Goal: Task Accomplishment & Management: Complete application form

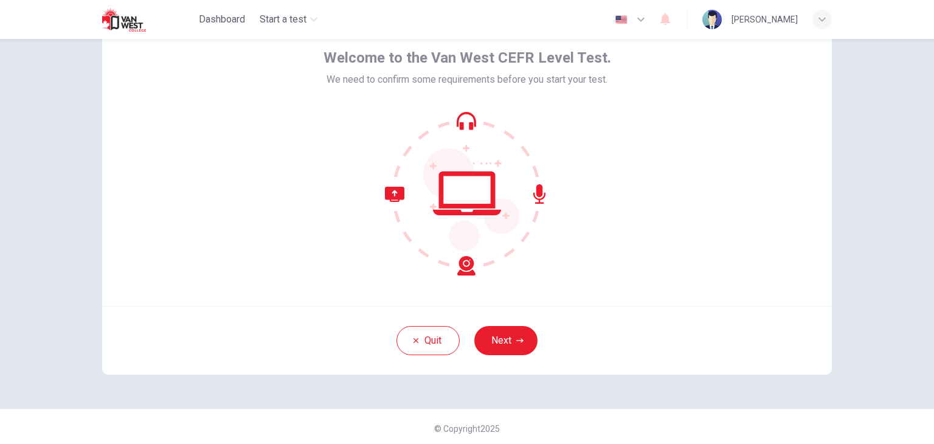
scroll to position [63, 0]
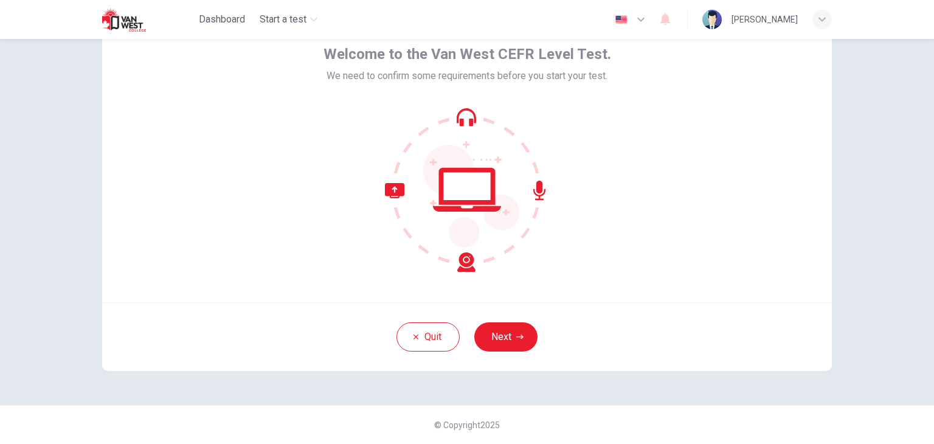
click at [822, 151] on div "Welcome to the Van West CEFR Level Test. We need to confirm some requirements b…" at bounding box center [467, 156] width 730 height 292
click at [524, 340] on button "Next" at bounding box center [505, 336] width 63 height 29
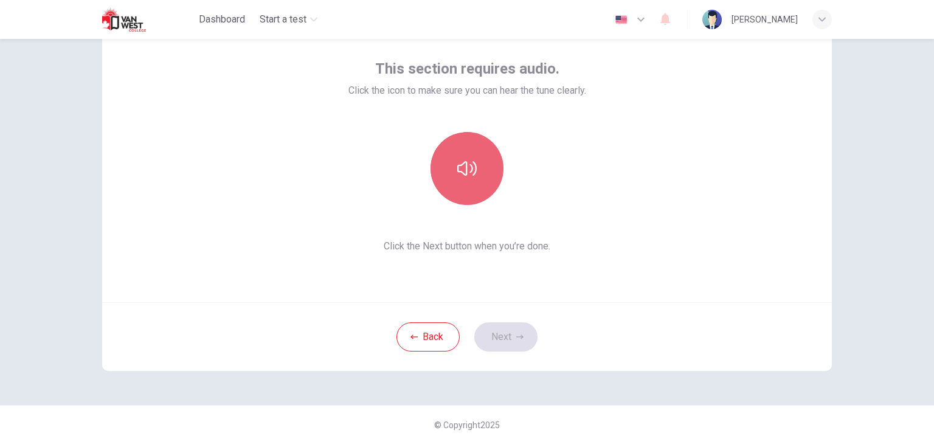
click at [457, 156] on button "button" at bounding box center [467, 168] width 73 height 73
click at [462, 181] on button "button" at bounding box center [467, 168] width 73 height 73
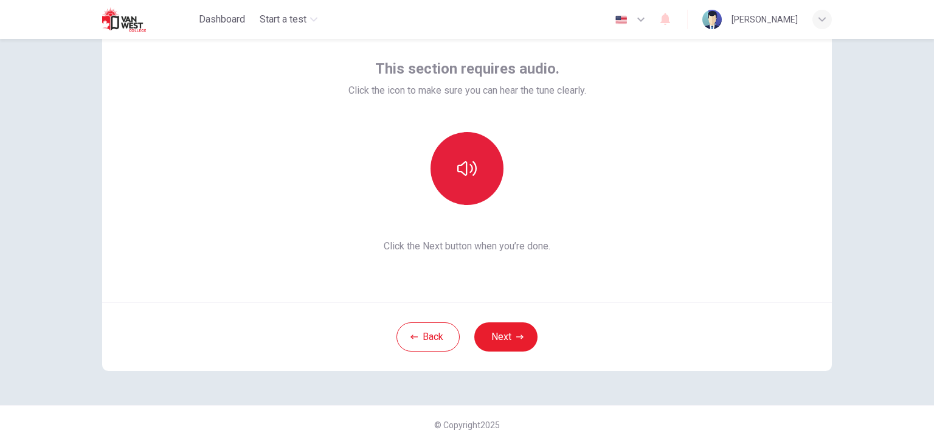
click at [462, 181] on button "button" at bounding box center [467, 168] width 73 height 73
click at [507, 344] on button "Next" at bounding box center [505, 336] width 63 height 29
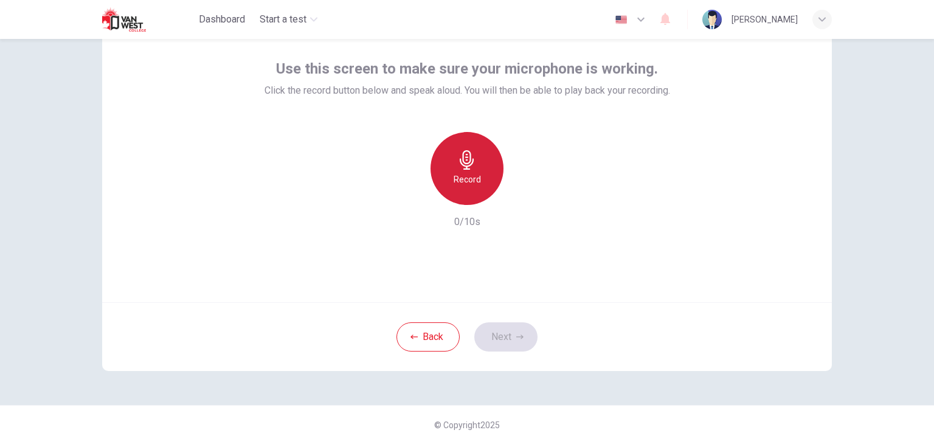
click at [453, 165] on div "Record" at bounding box center [467, 168] width 73 height 73
click at [449, 164] on div "Stop" at bounding box center [467, 168] width 73 height 73
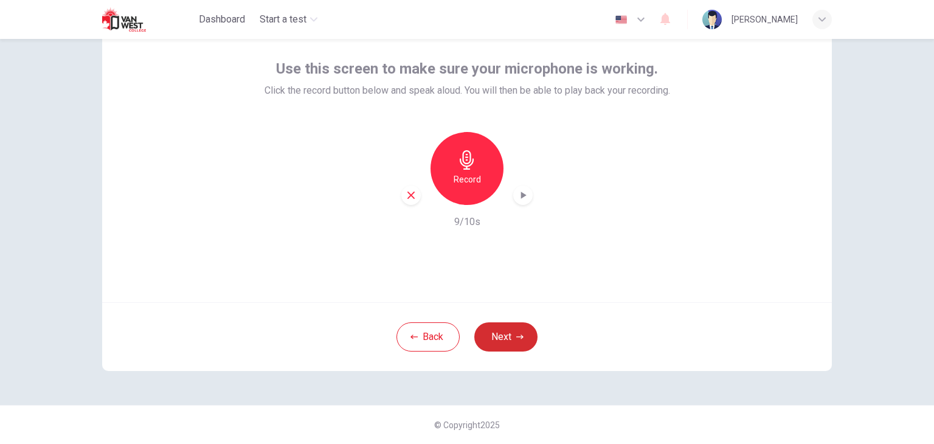
click at [506, 334] on button "Next" at bounding box center [505, 336] width 63 height 29
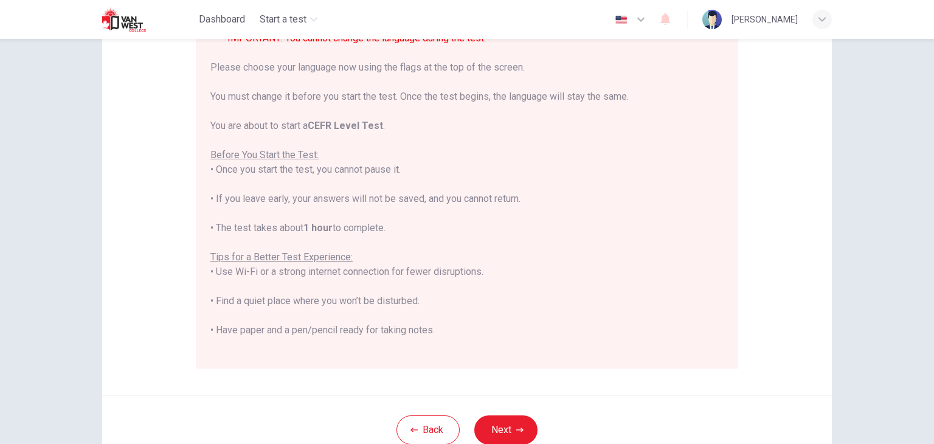
scroll to position [232, 0]
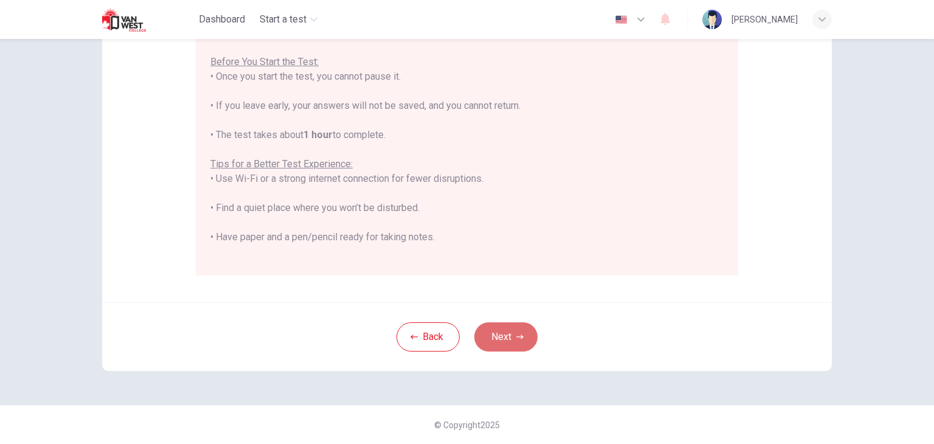
click at [488, 338] on button "Next" at bounding box center [505, 336] width 63 height 29
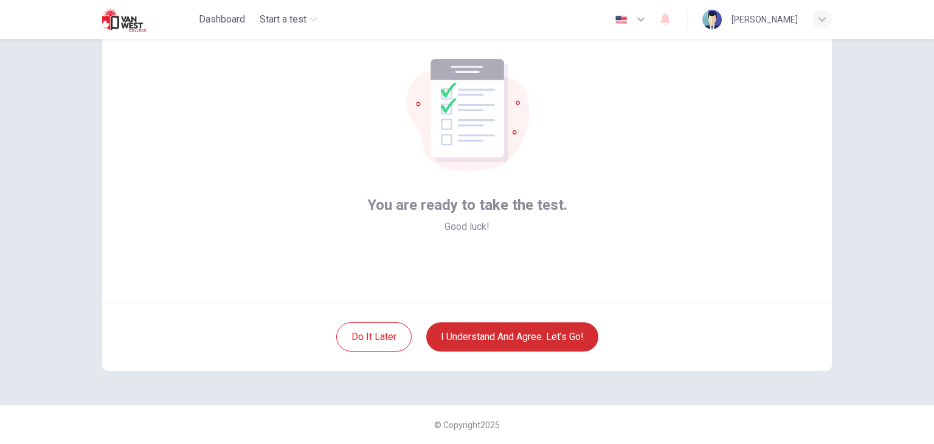
click at [576, 331] on button "I understand and agree. Let’s go!" at bounding box center [512, 336] width 172 height 29
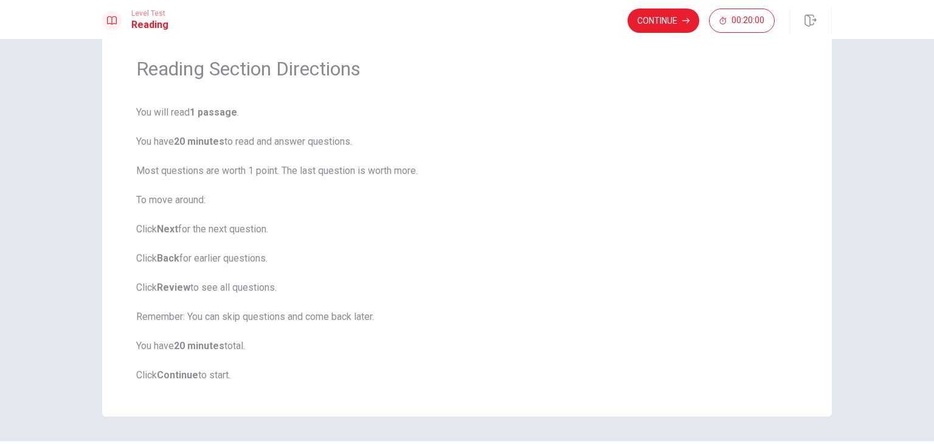
scroll to position [77, 0]
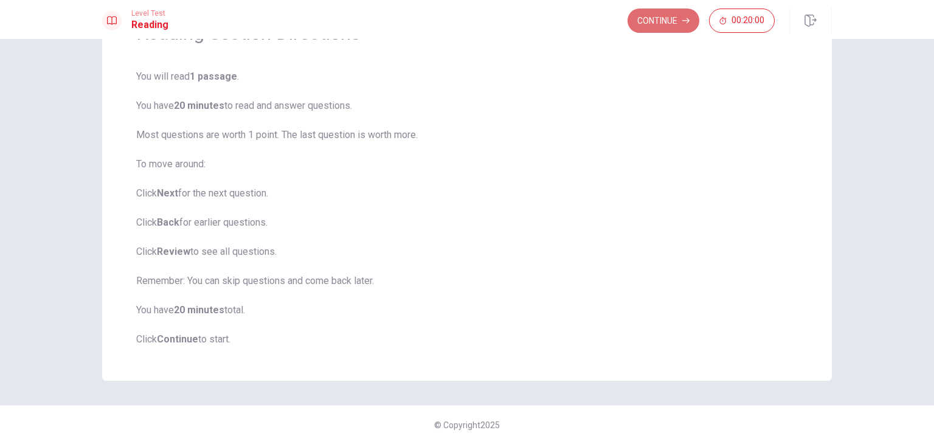
click at [673, 24] on button "Continue" at bounding box center [664, 21] width 72 height 24
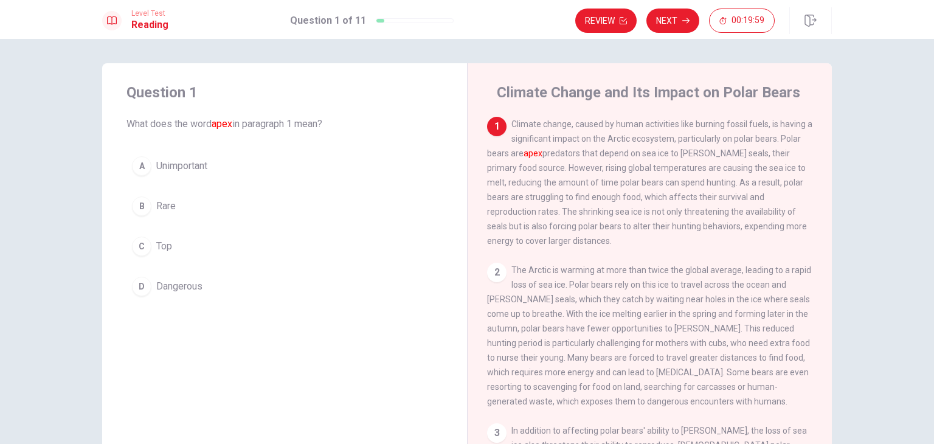
scroll to position [0, 0]
click at [174, 290] on span "Dangerous" at bounding box center [179, 286] width 46 height 15
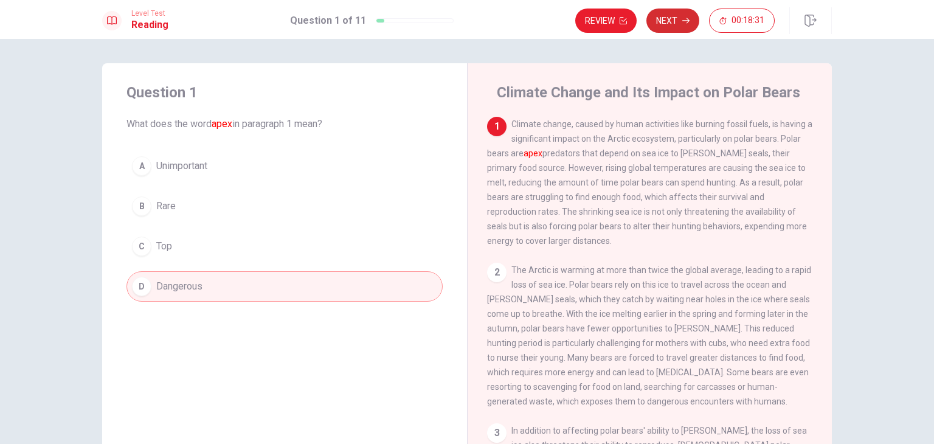
click at [679, 20] on button "Next" at bounding box center [673, 21] width 53 height 24
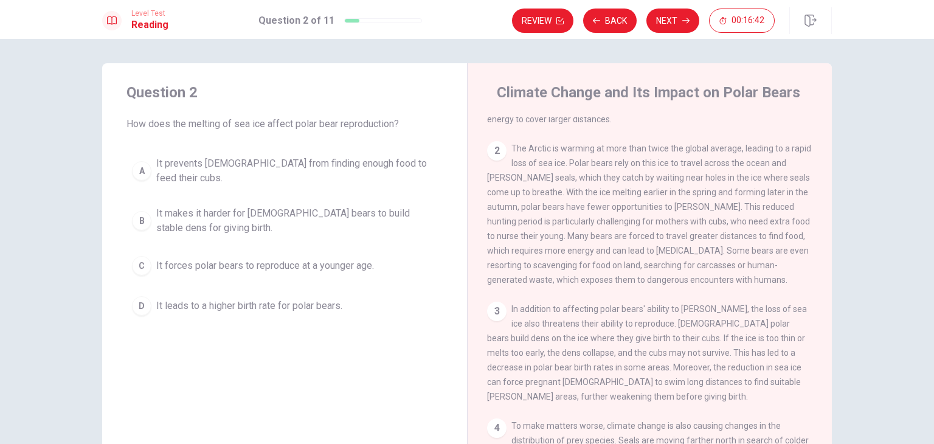
scroll to position [182, 0]
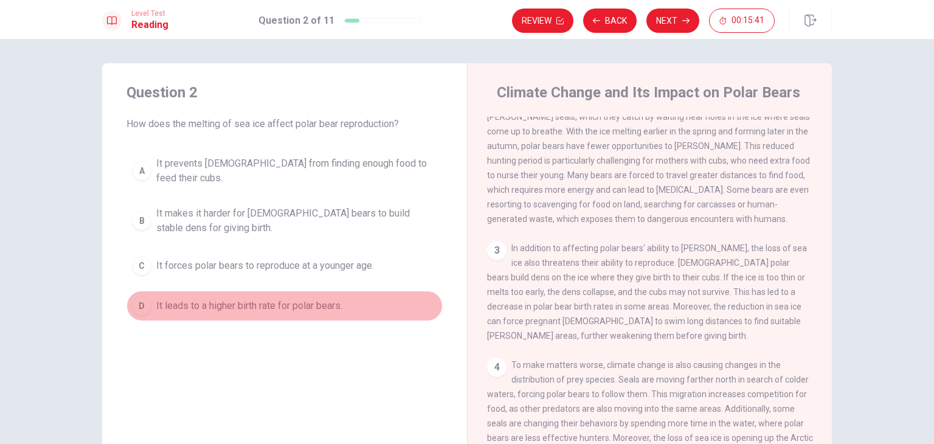
click at [331, 302] on button "D It leads to a higher birth rate for polar bears." at bounding box center [285, 306] width 316 height 30
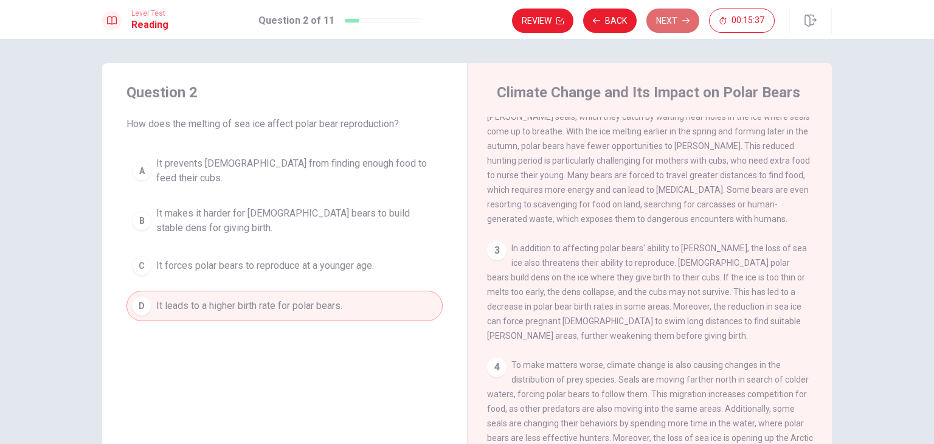
click at [670, 25] on button "Next" at bounding box center [673, 21] width 53 height 24
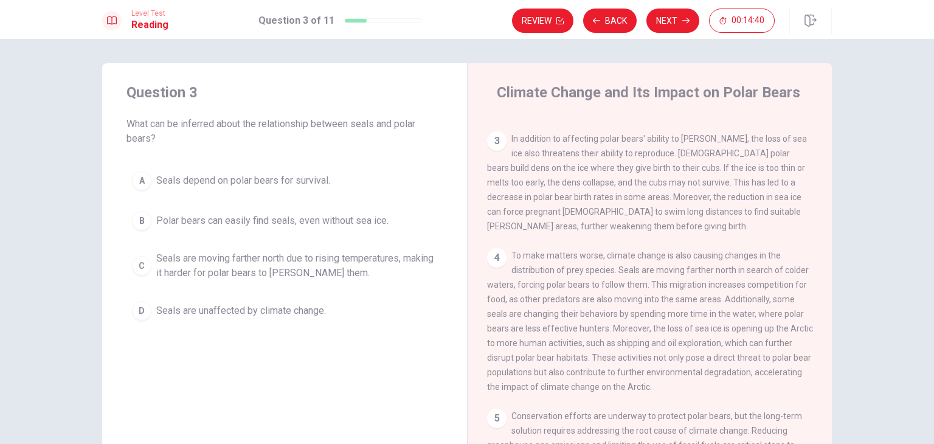
scroll to position [304, 0]
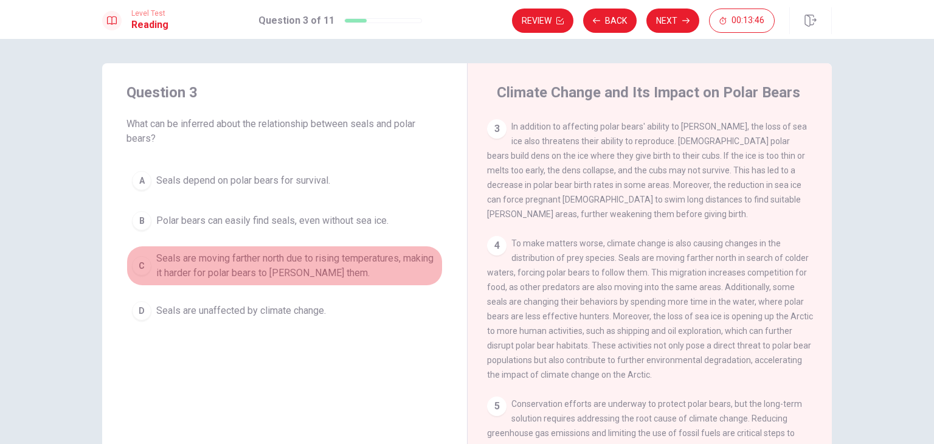
click at [286, 260] on span "Seals are moving farther north due to rising temperatures, making it harder for…" at bounding box center [296, 265] width 281 height 29
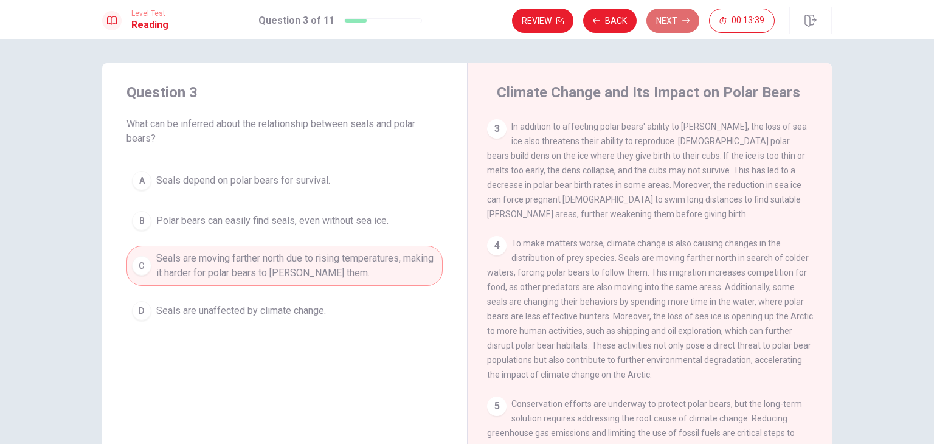
click at [686, 31] on button "Next" at bounding box center [673, 21] width 53 height 24
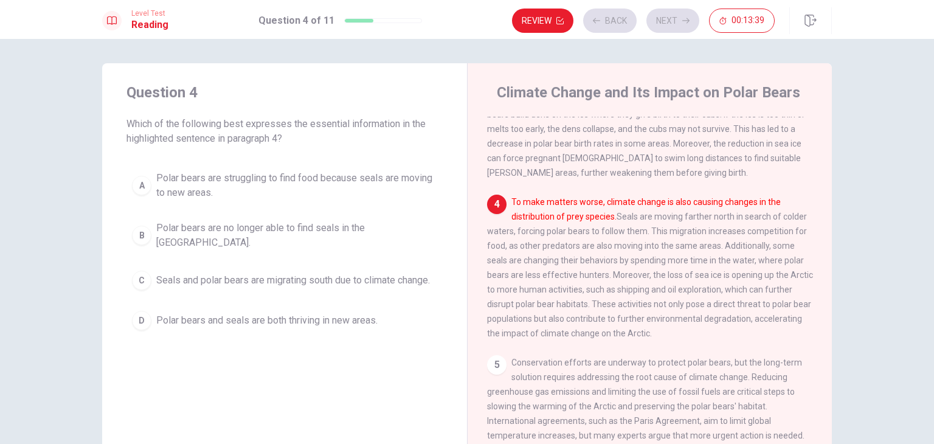
scroll to position [358, 0]
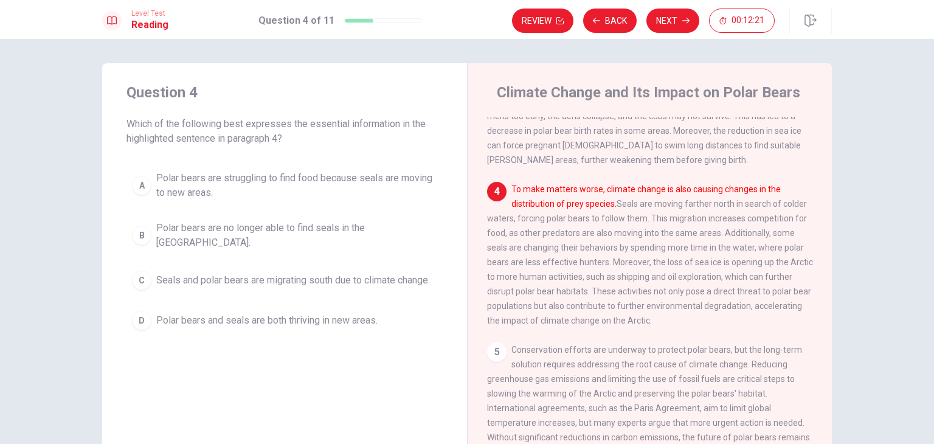
click at [430, 277] on span "Seals and polar bears are migrating south due to climate change." at bounding box center [293, 280] width 274 height 15
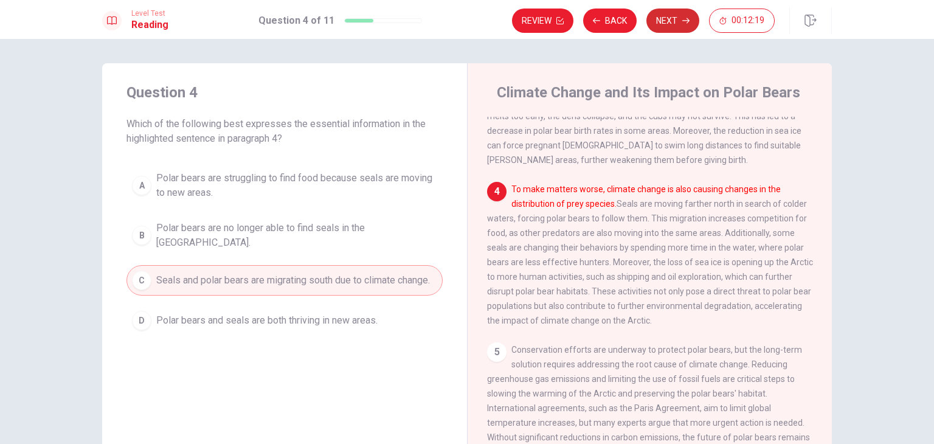
click at [668, 24] on button "Next" at bounding box center [673, 21] width 53 height 24
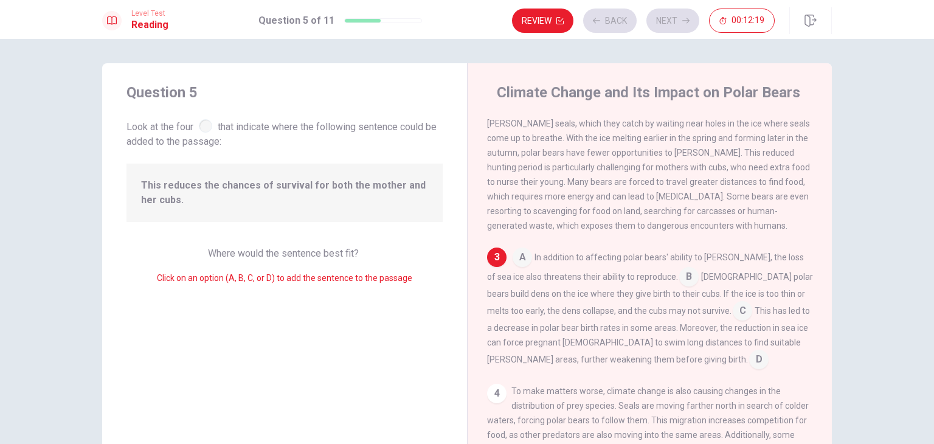
scroll to position [209, 0]
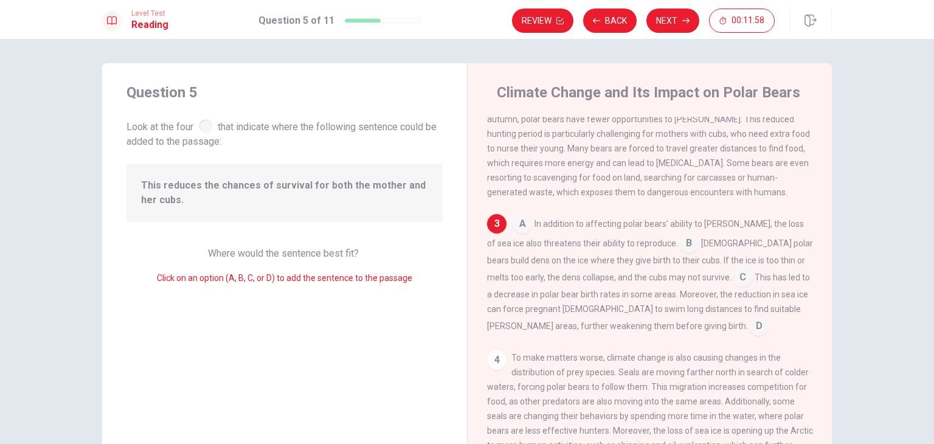
click at [679, 253] on input at bounding box center [688, 244] width 19 height 19
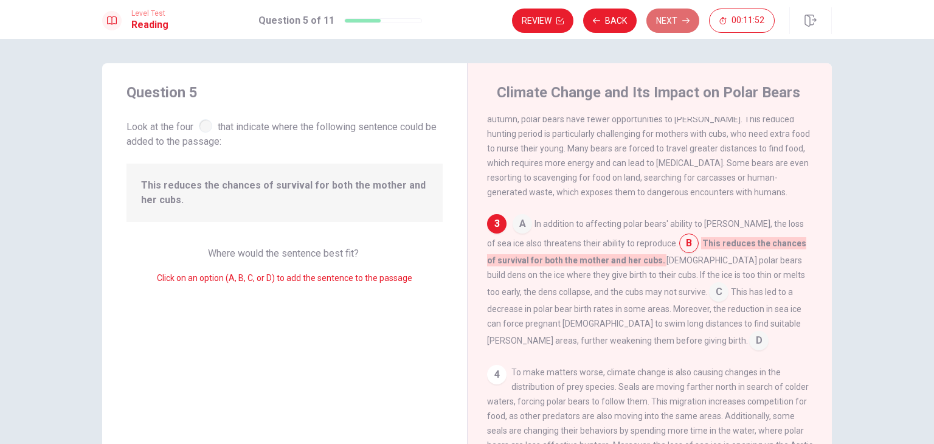
click at [678, 24] on button "Next" at bounding box center [673, 21] width 53 height 24
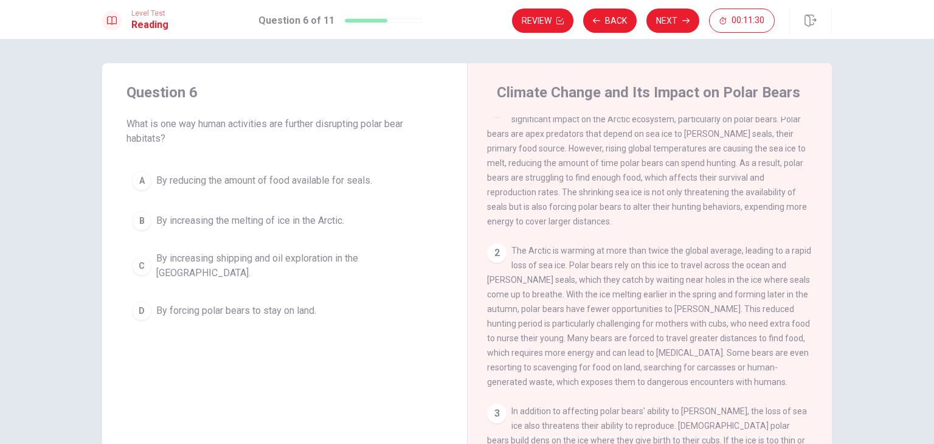
scroll to position [0, 0]
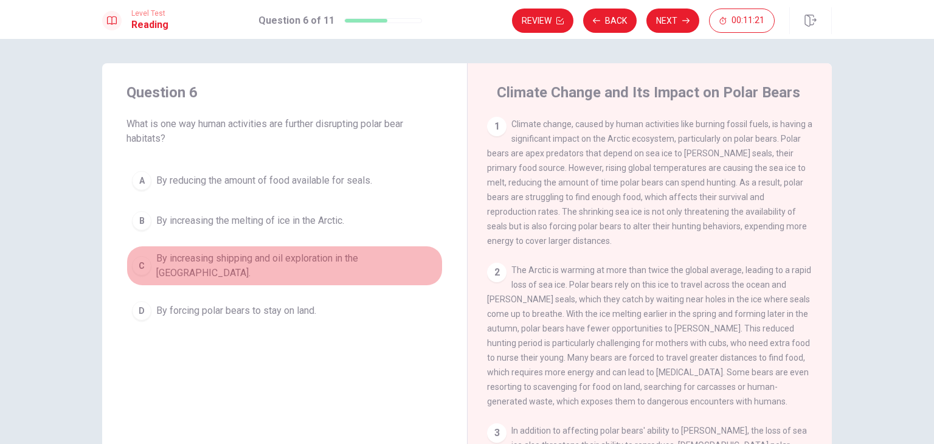
click at [380, 273] on button "C By increasing shipping and oil exploration in the [GEOGRAPHIC_DATA]." at bounding box center [285, 266] width 316 height 40
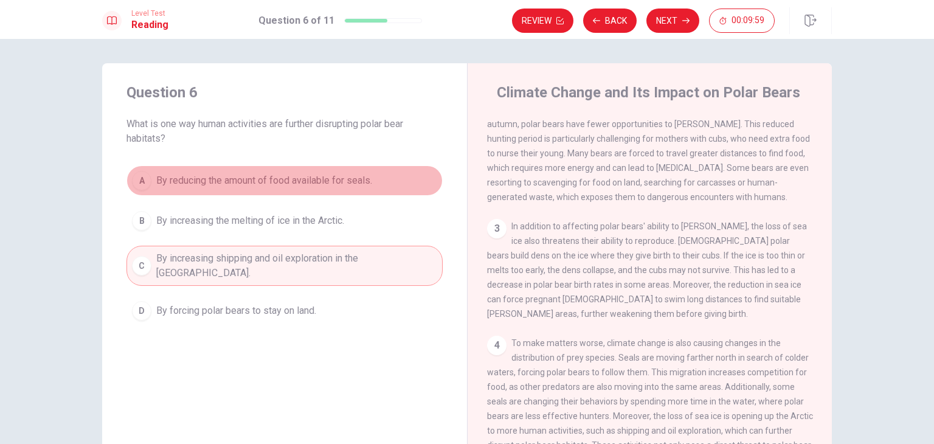
click at [214, 185] on span "By reducing the amount of food available for seals." at bounding box center [264, 180] width 216 height 15
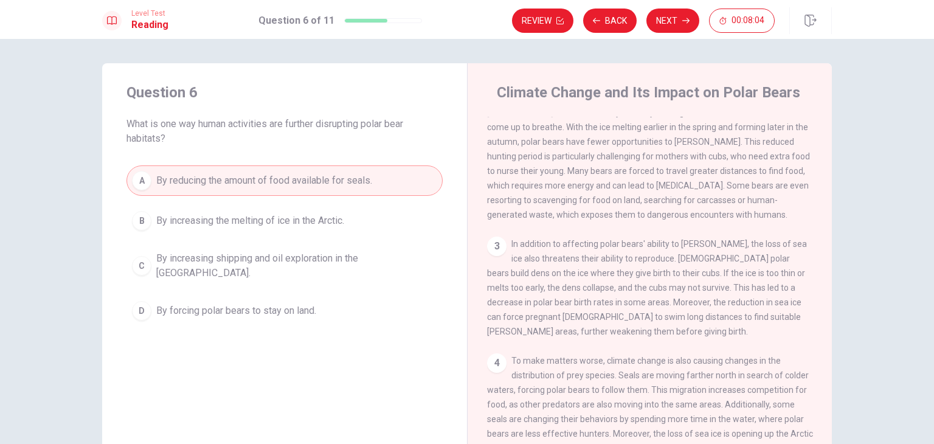
scroll to position [204, 0]
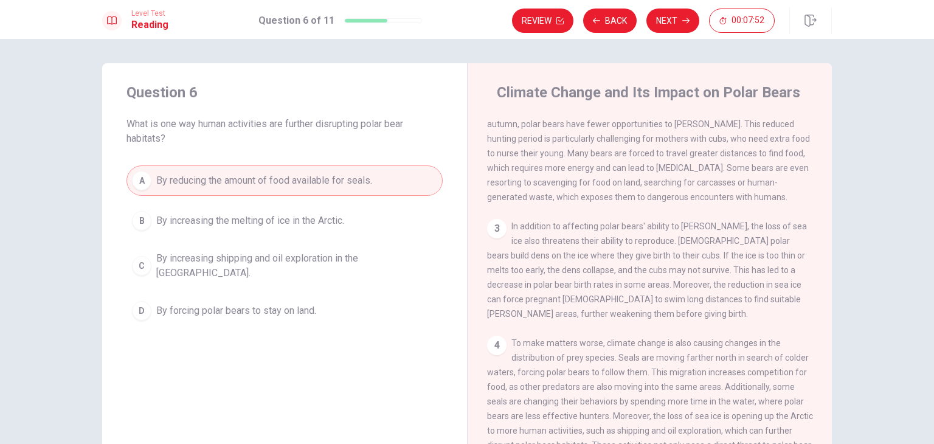
click at [615, 415] on span "To make matters worse, climate change is also causing changes in the distributi…" at bounding box center [650, 408] width 326 height 141
click at [671, 27] on button "Next" at bounding box center [673, 21] width 53 height 24
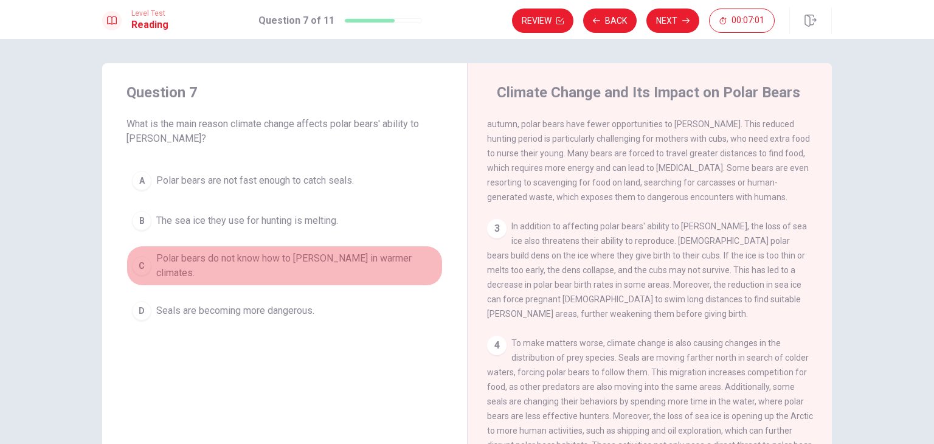
click at [330, 266] on span "Polar bears do not know how to [PERSON_NAME] in warmer climates." at bounding box center [296, 265] width 281 height 29
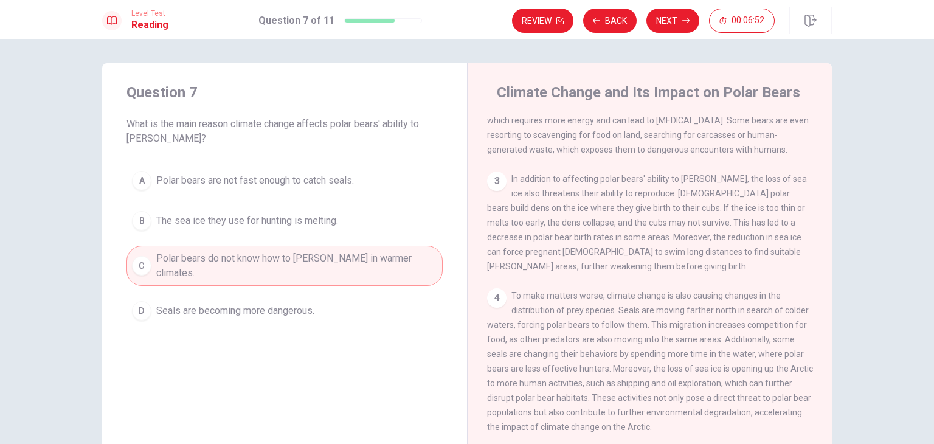
scroll to position [265, 0]
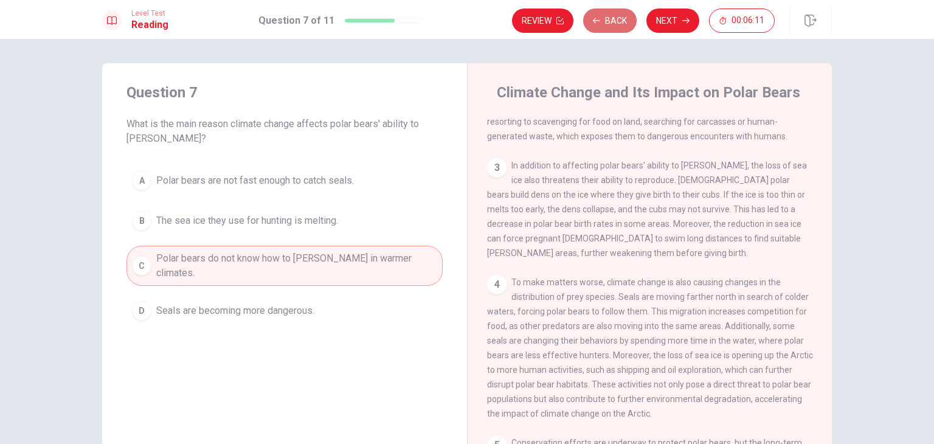
click at [615, 19] on button "Back" at bounding box center [610, 21] width 54 height 24
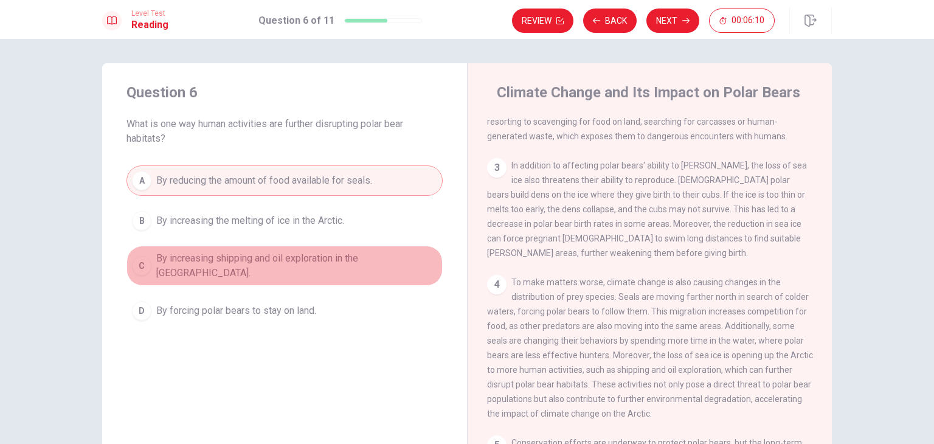
click at [266, 269] on button "C By increasing shipping and oil exploration in the [GEOGRAPHIC_DATA]." at bounding box center [285, 266] width 316 height 40
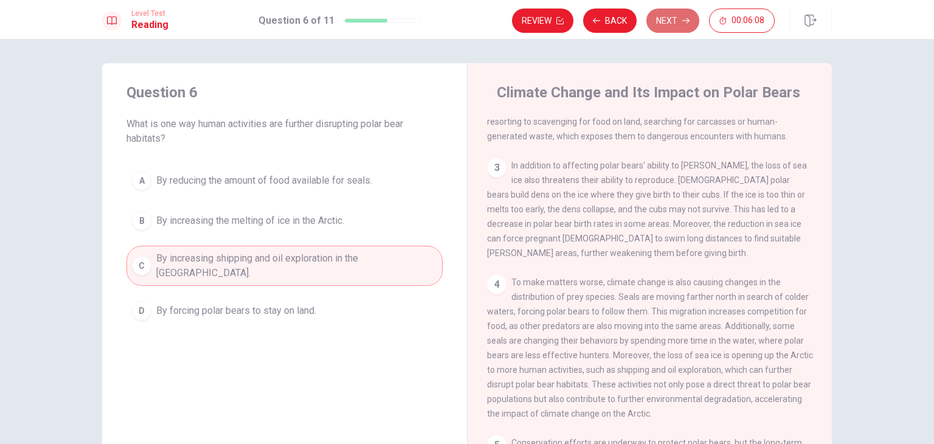
click at [670, 23] on button "Next" at bounding box center [673, 21] width 53 height 24
click at [353, 309] on button "D Seals are becoming more dangerous." at bounding box center [285, 311] width 316 height 30
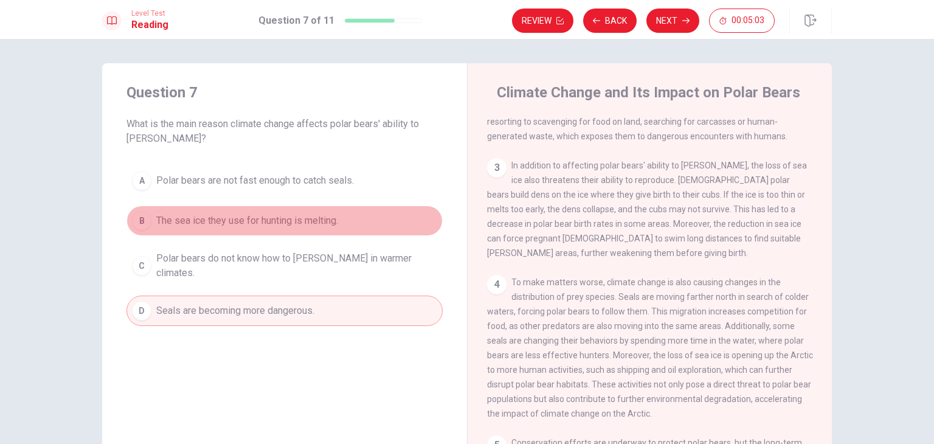
click at [331, 220] on span "The sea ice they use for hunting is melting." at bounding box center [247, 220] width 182 height 15
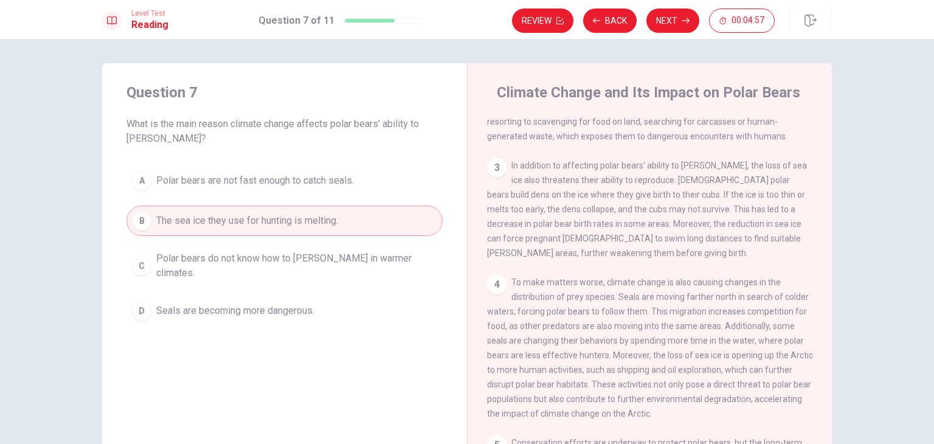
click at [665, 24] on button "Next" at bounding box center [673, 21] width 53 height 24
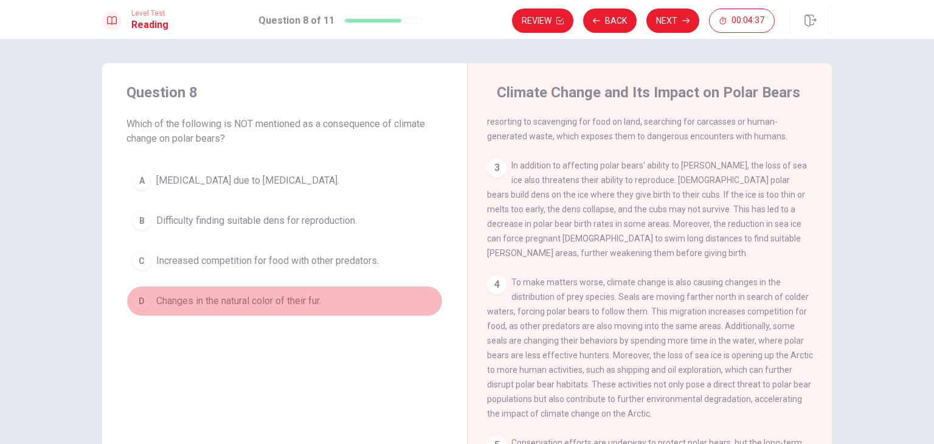
click at [294, 302] on span "Changes in the natural color of their fur." at bounding box center [238, 301] width 165 height 15
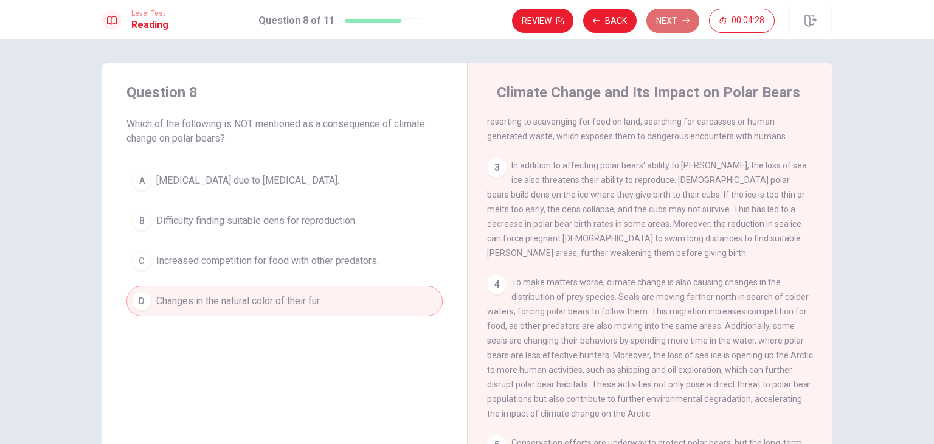
click at [686, 17] on icon "button" at bounding box center [685, 20] width 7 height 7
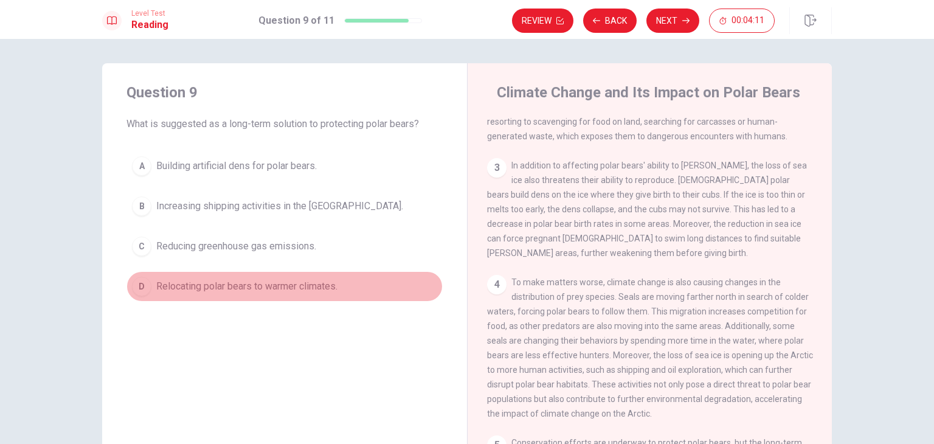
click at [278, 290] on span "Relocating polar bears to warmer climates." at bounding box center [246, 286] width 181 height 15
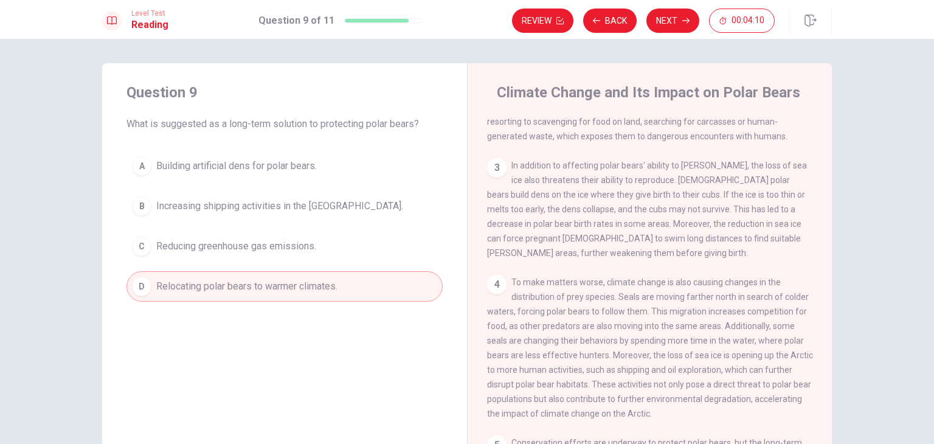
click at [292, 243] on span "Reducing greenhouse gas emissions." at bounding box center [236, 246] width 160 height 15
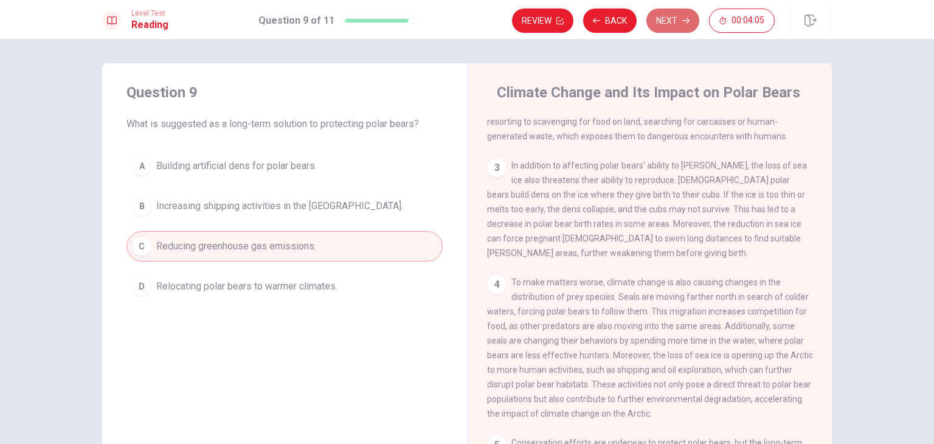
click at [678, 30] on button "Next" at bounding box center [673, 21] width 53 height 24
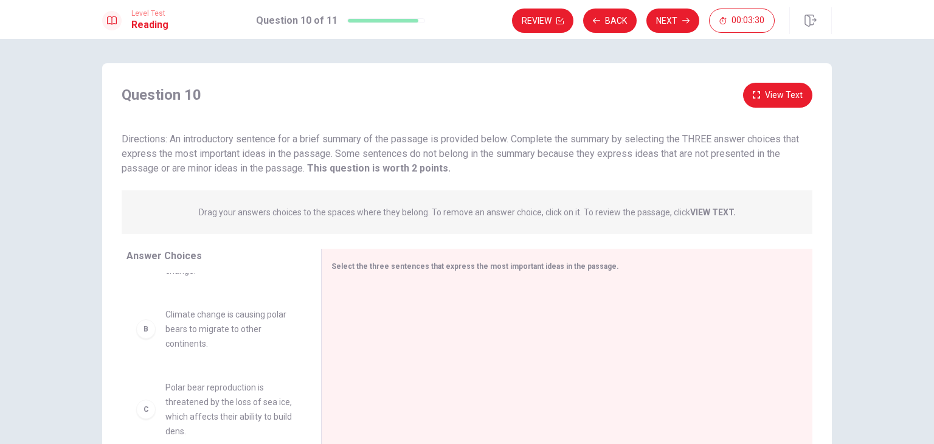
scroll to position [66, 0]
click at [261, 317] on span "Climate change is causing polar bears to migrate to other continents." at bounding box center [228, 327] width 127 height 44
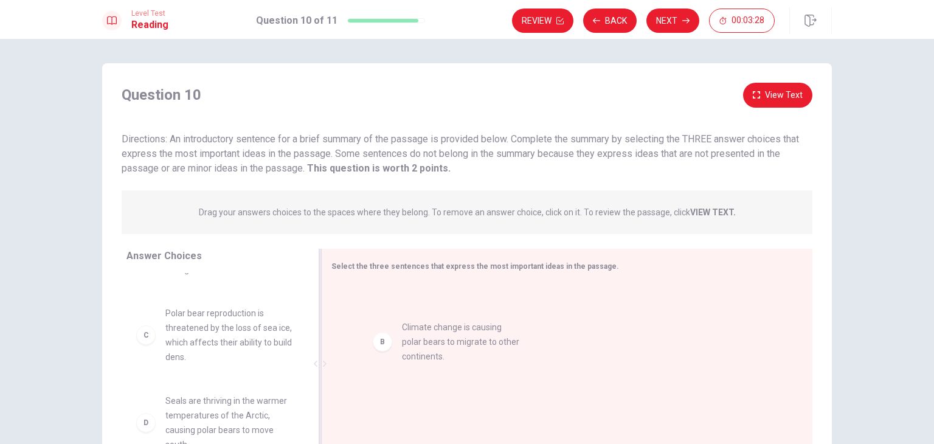
drag, startPoint x: 252, startPoint y: 303, endPoint x: 493, endPoint y: 335, distance: 242.8
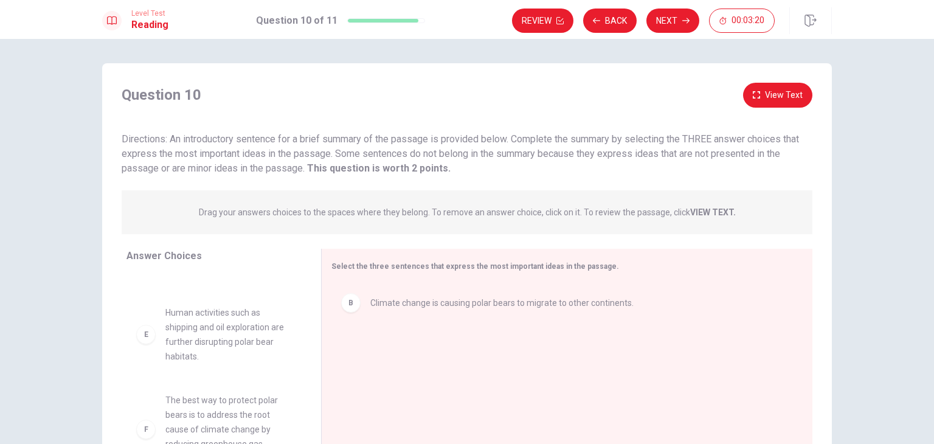
scroll to position [241, 0]
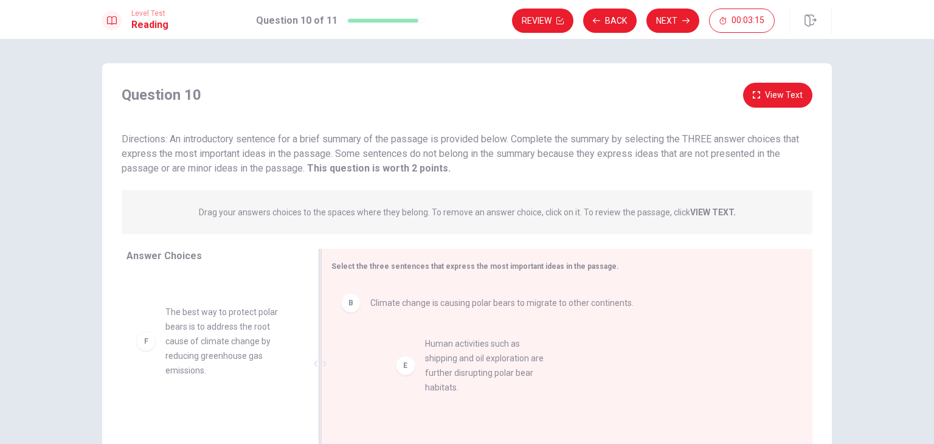
drag, startPoint x: 232, startPoint y: 327, endPoint x: 501, endPoint y: 378, distance: 273.7
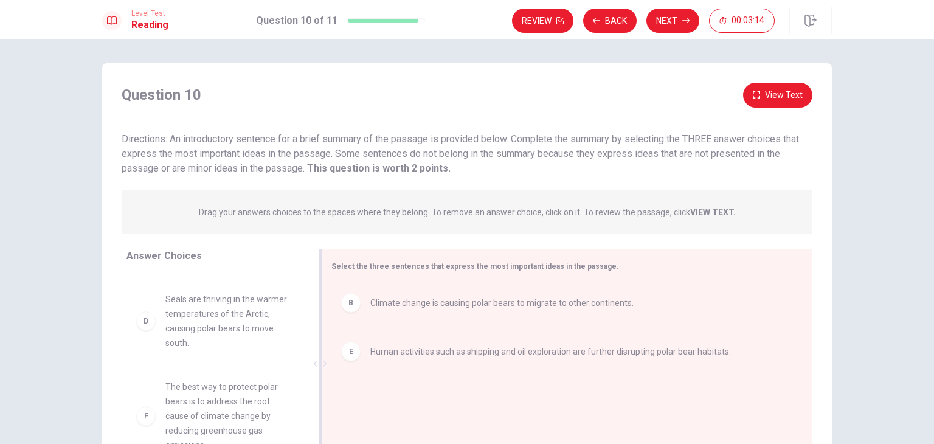
scroll to position [153, 0]
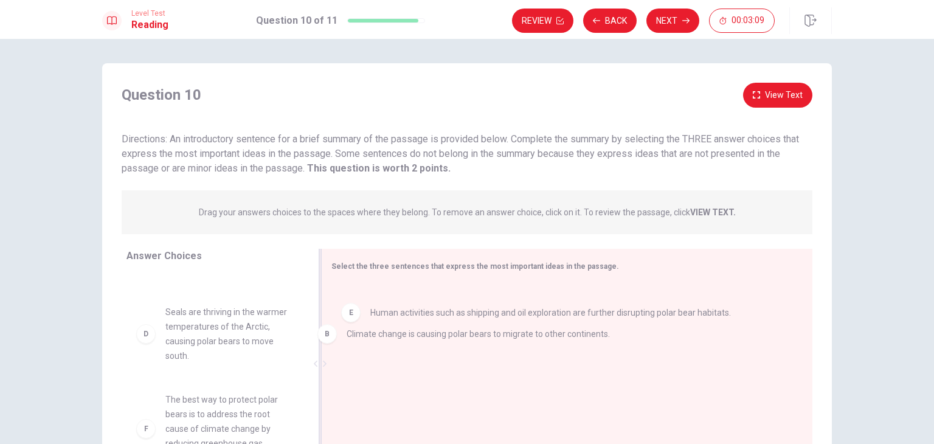
drag, startPoint x: 497, startPoint y: 304, endPoint x: 470, endPoint y: 340, distance: 45.1
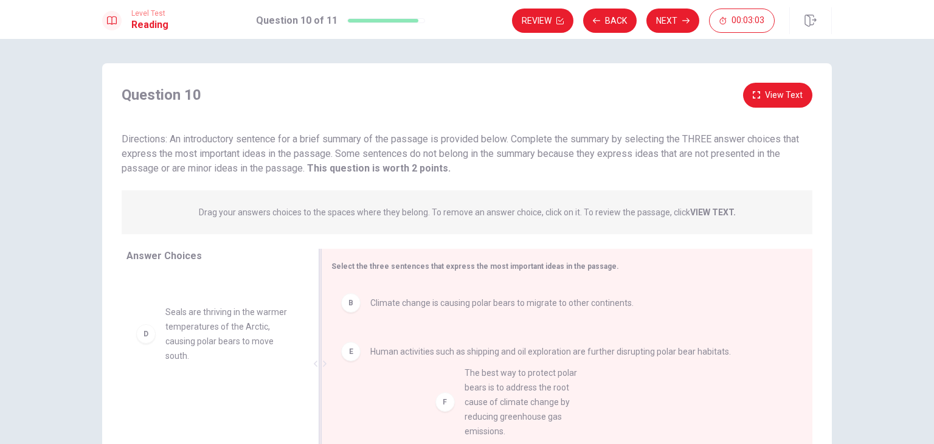
drag, startPoint x: 258, startPoint y: 403, endPoint x: 564, endPoint y: 389, distance: 306.9
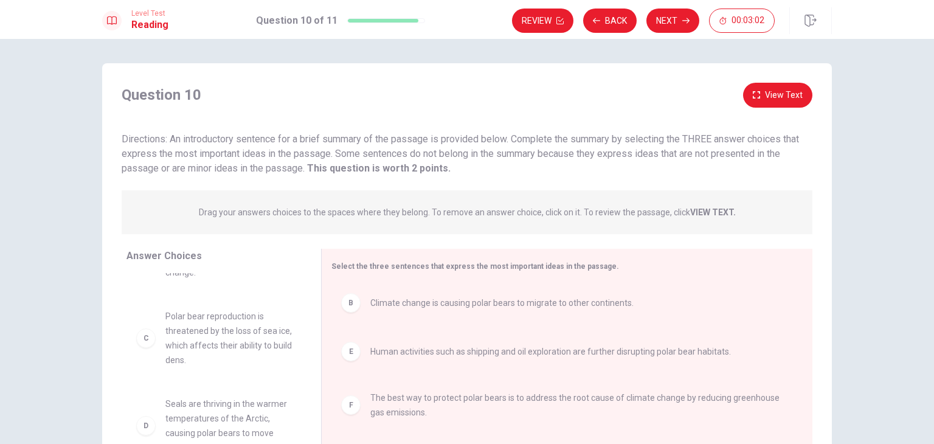
scroll to position [51, 0]
click at [670, 24] on button "Next" at bounding box center [673, 21] width 53 height 24
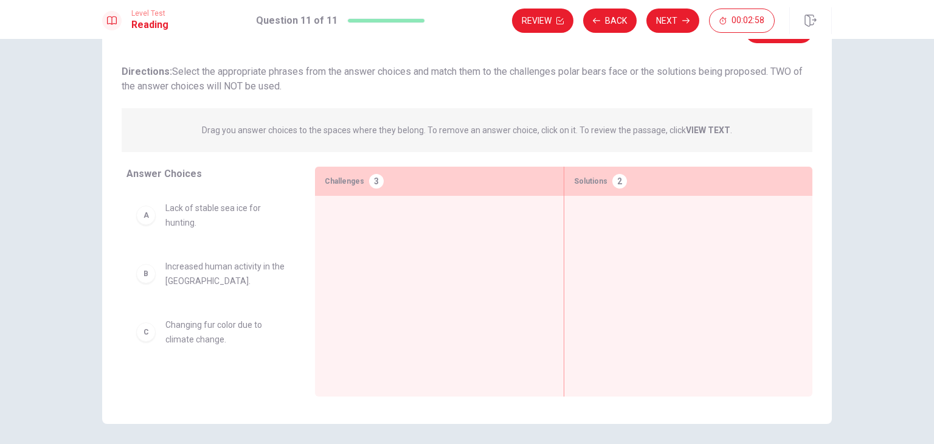
scroll to position [44, 0]
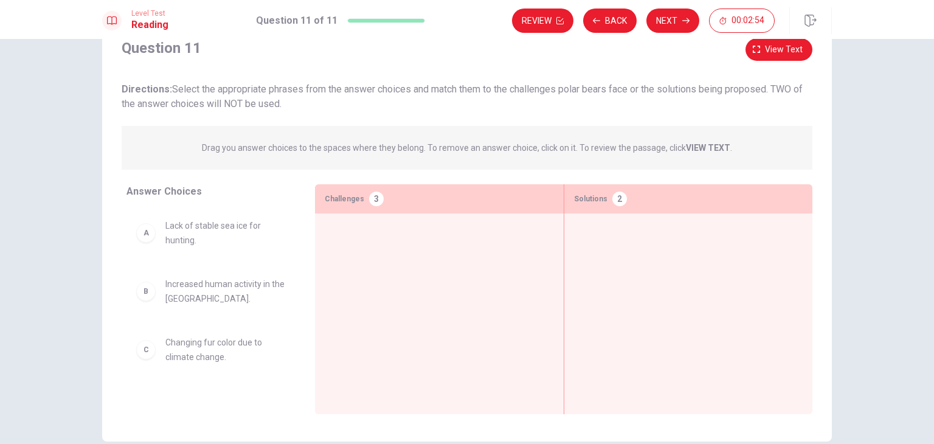
drag, startPoint x: 292, startPoint y: 241, endPoint x: 290, endPoint y: 259, distance: 17.8
click at [290, 259] on div "A Lack of stable sea ice for hunting. B Increased human activity in the [GEOGRA…" at bounding box center [216, 302] width 179 height 187
drag, startPoint x: 224, startPoint y: 292, endPoint x: 423, endPoint y: 244, distance: 204.6
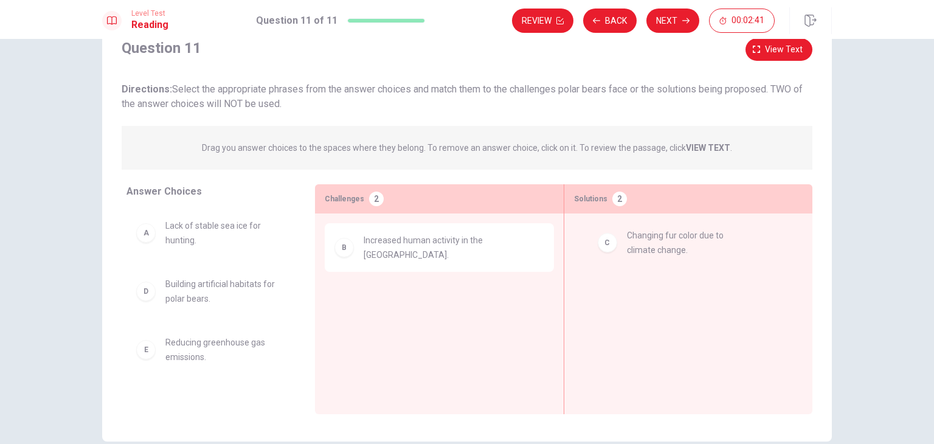
drag, startPoint x: 311, startPoint y: 299, endPoint x: 715, endPoint y: 251, distance: 406.6
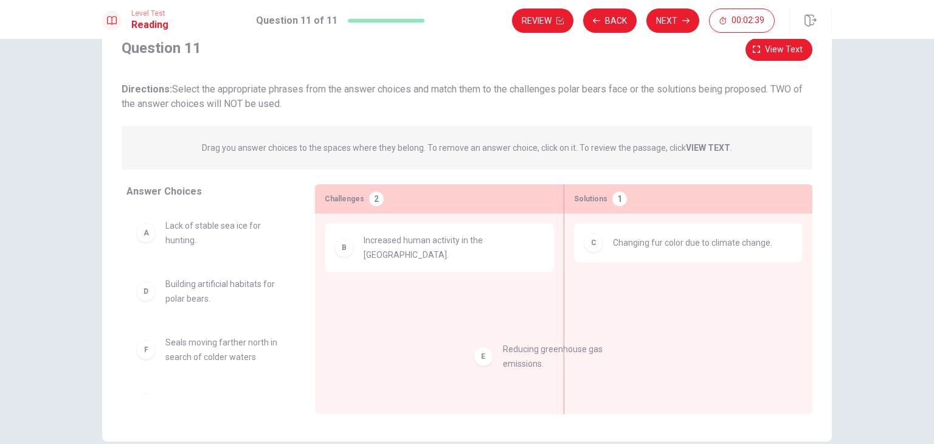
scroll to position [2, 0]
drag, startPoint x: 184, startPoint y: 352, endPoint x: 662, endPoint y: 292, distance: 481.8
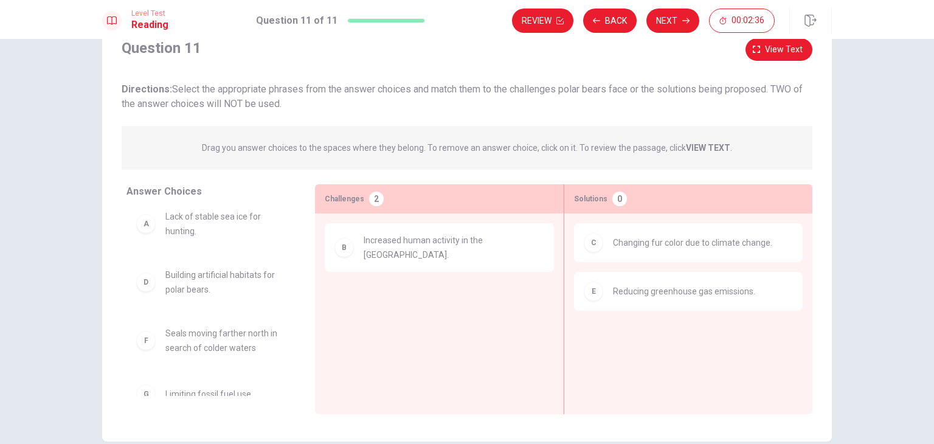
scroll to position [27, 0]
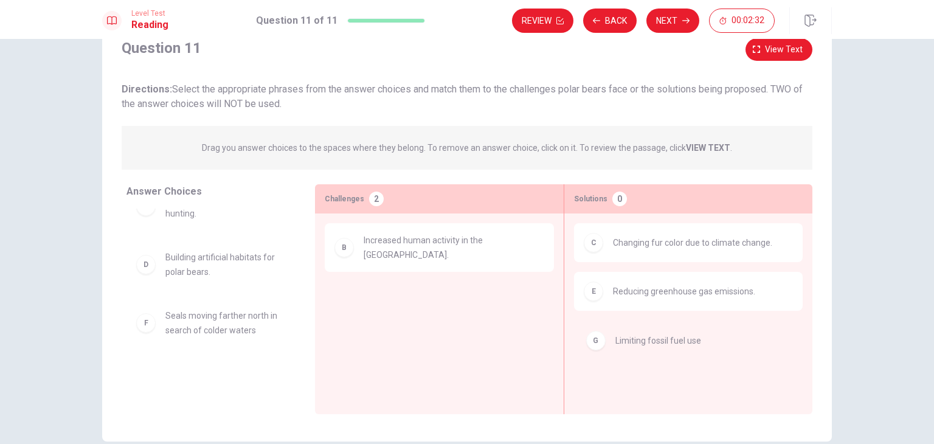
drag, startPoint x: 233, startPoint y: 381, endPoint x: 696, endPoint y: 345, distance: 464.3
drag, startPoint x: 240, startPoint y: 383, endPoint x: 726, endPoint y: 363, distance: 486.4
drag, startPoint x: 202, startPoint y: 319, endPoint x: 415, endPoint y: 309, distance: 213.7
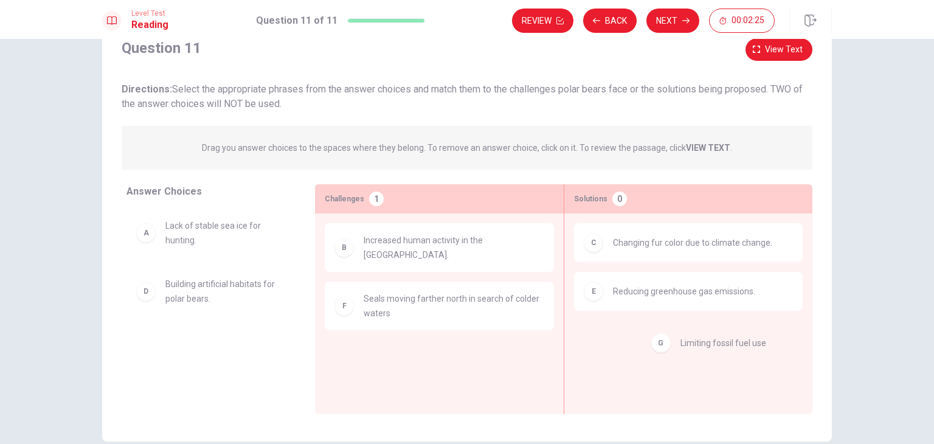
drag, startPoint x: 210, startPoint y: 348, endPoint x: 742, endPoint y: 344, distance: 532.2
drag, startPoint x: 266, startPoint y: 288, endPoint x: 728, endPoint y: 344, distance: 464.9
drag, startPoint x: 212, startPoint y: 291, endPoint x: 702, endPoint y: 344, distance: 493.0
drag, startPoint x: 186, startPoint y: 239, endPoint x: 431, endPoint y: 349, distance: 268.1
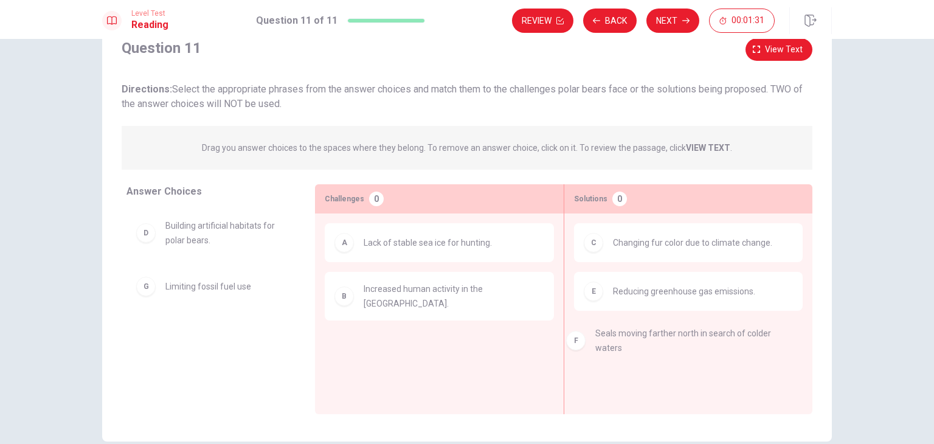
drag, startPoint x: 431, startPoint y: 349, endPoint x: 660, endPoint y: 342, distance: 229.4
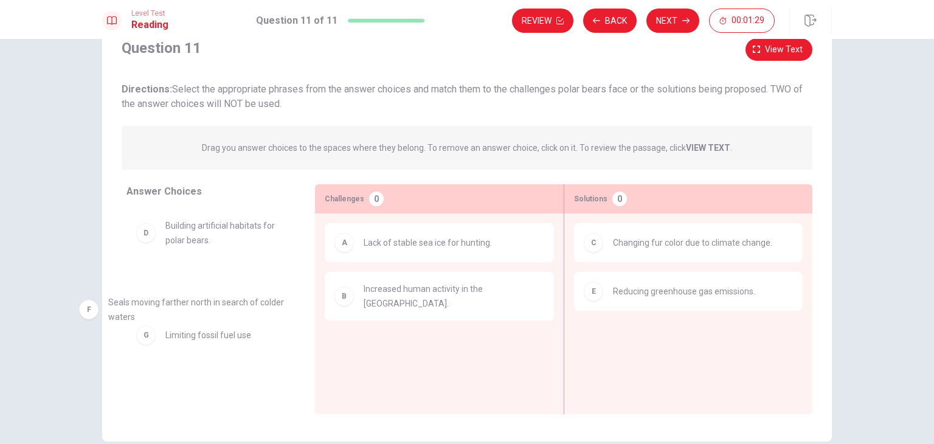
drag, startPoint x: 482, startPoint y: 334, endPoint x: 220, endPoint y: 301, distance: 264.2
drag, startPoint x: 229, startPoint y: 351, endPoint x: 217, endPoint y: 356, distance: 13.3
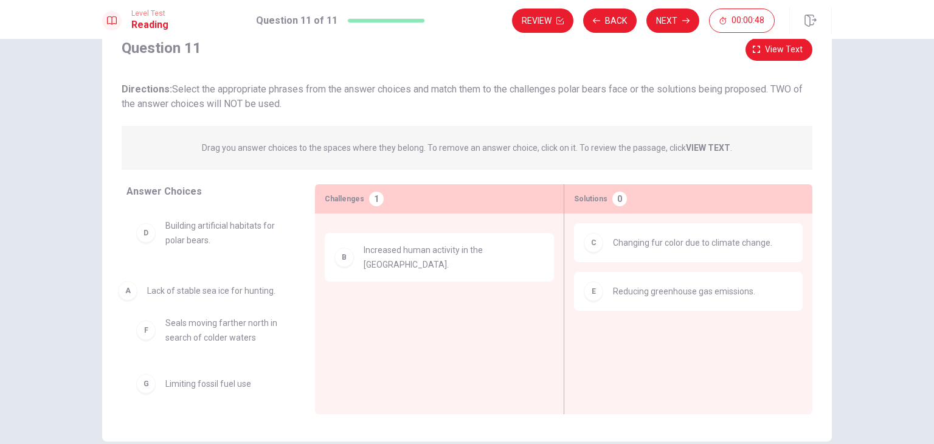
drag, startPoint x: 467, startPoint y: 246, endPoint x: 248, endPoint y: 296, distance: 224.4
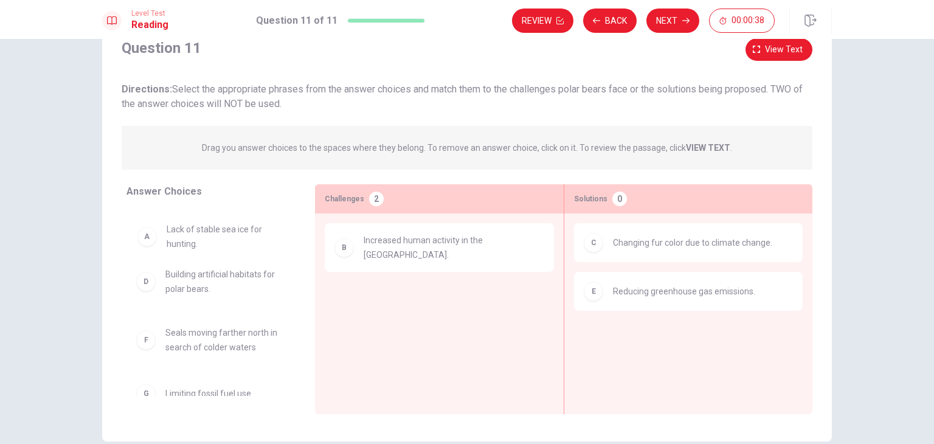
drag, startPoint x: 213, startPoint y: 237, endPoint x: 218, endPoint y: 244, distance: 9.6
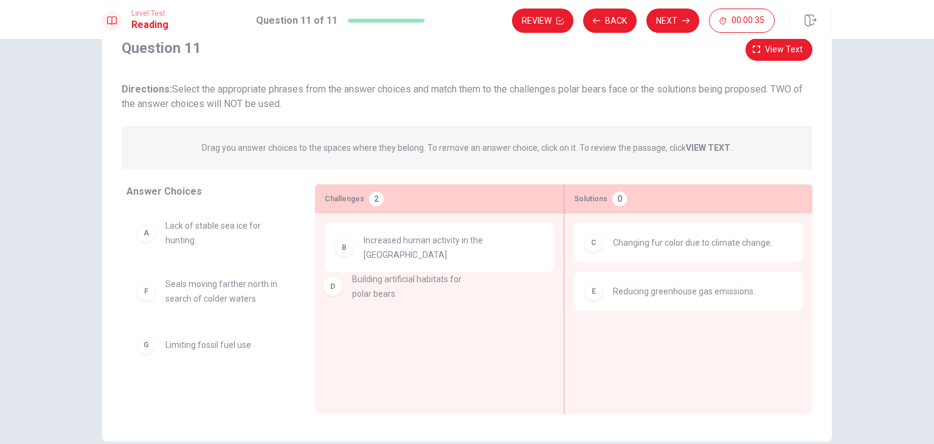
drag, startPoint x: 236, startPoint y: 292, endPoint x: 431, endPoint y: 286, distance: 194.7
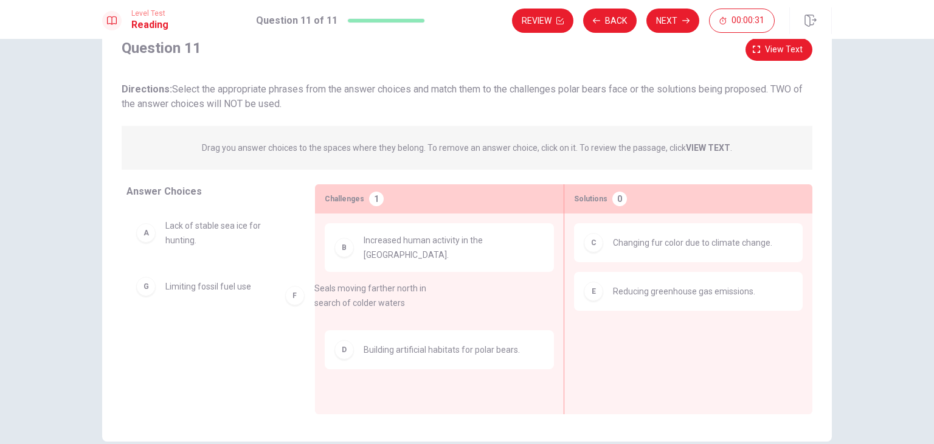
drag, startPoint x: 246, startPoint y: 299, endPoint x: 299, endPoint y: 268, distance: 61.0
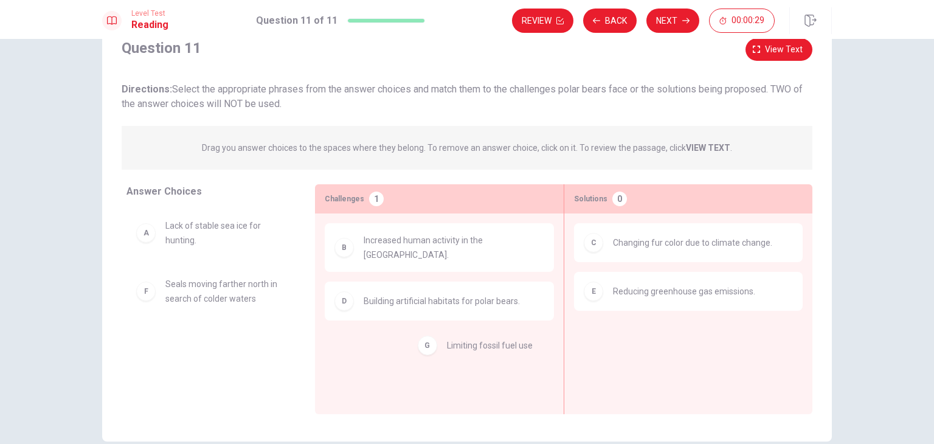
drag, startPoint x: 206, startPoint y: 345, endPoint x: 486, endPoint y: 348, distance: 280.4
click at [485, 348] on div "B Increased human activity in the [GEOGRAPHIC_DATA]. D Building artificial habi…" at bounding box center [439, 295] width 229 height 144
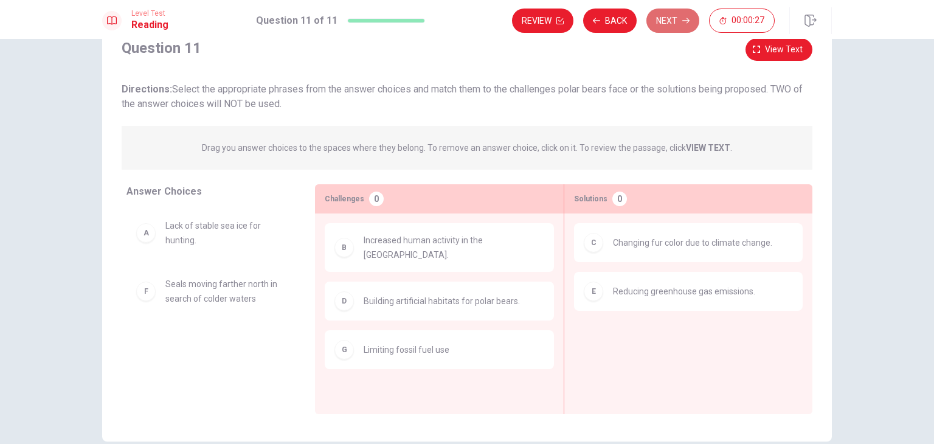
click at [678, 19] on button "Next" at bounding box center [673, 21] width 53 height 24
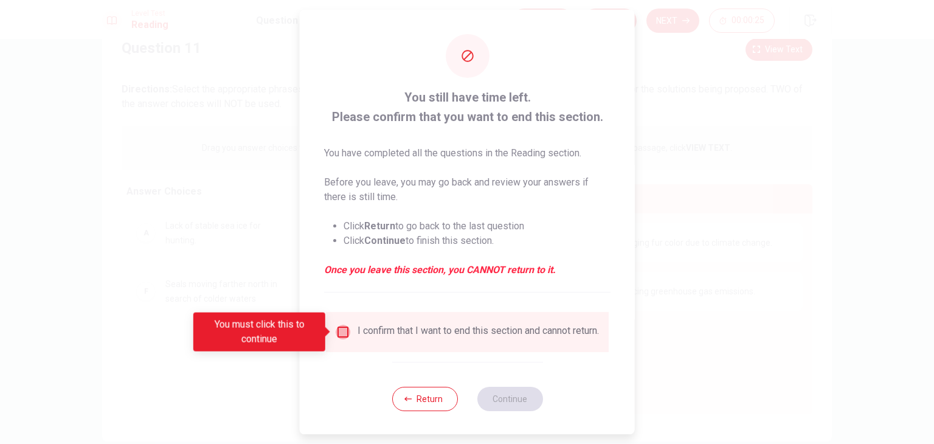
click at [336, 333] on input "You must click this to continue" at bounding box center [343, 332] width 15 height 15
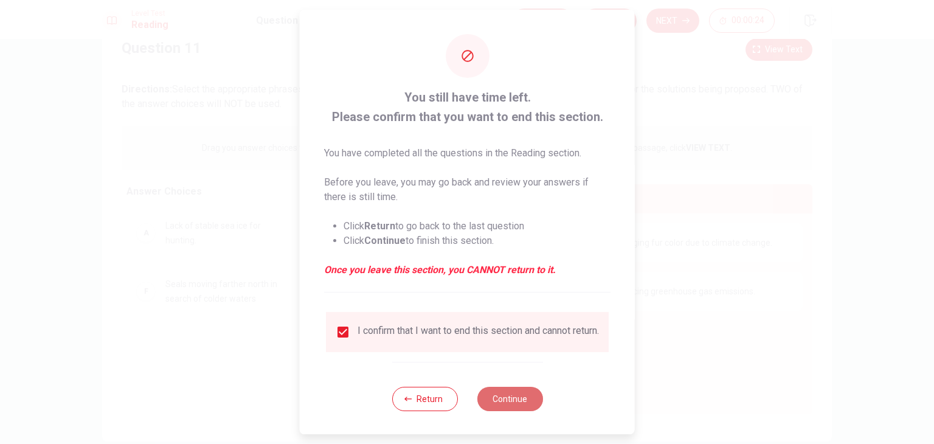
click at [520, 407] on button "Continue" at bounding box center [510, 399] width 66 height 24
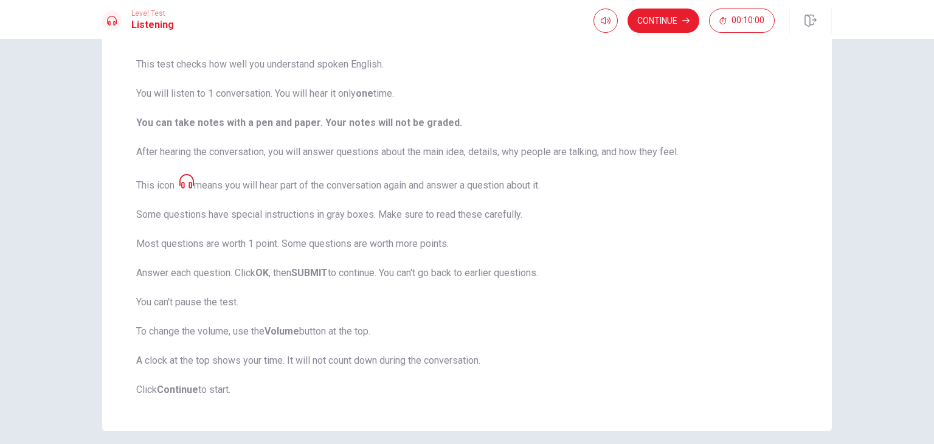
scroll to position [139, 0]
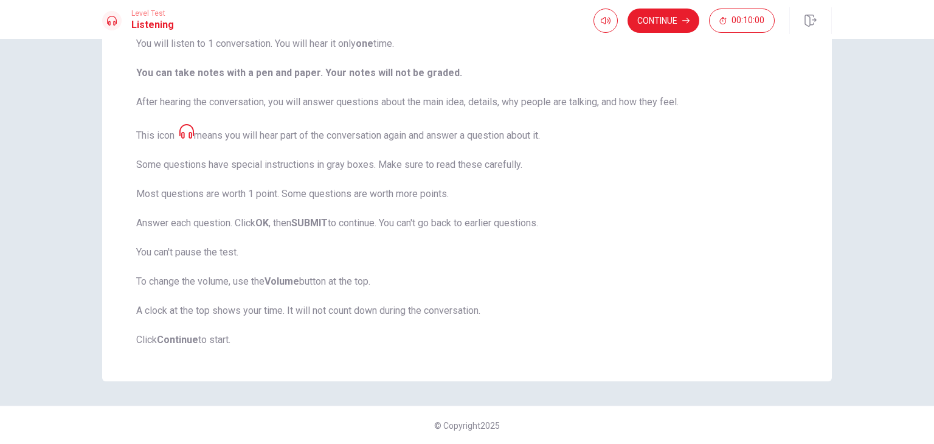
click at [673, 23] on button "Continue" at bounding box center [664, 21] width 72 height 24
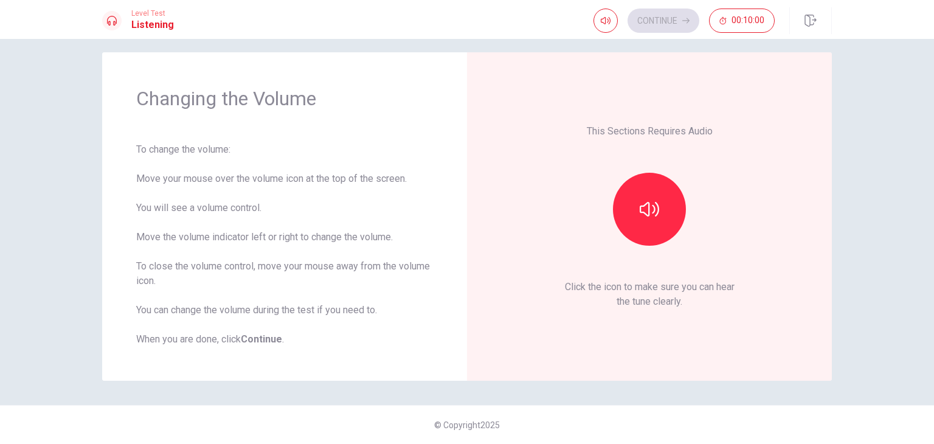
scroll to position [11, 0]
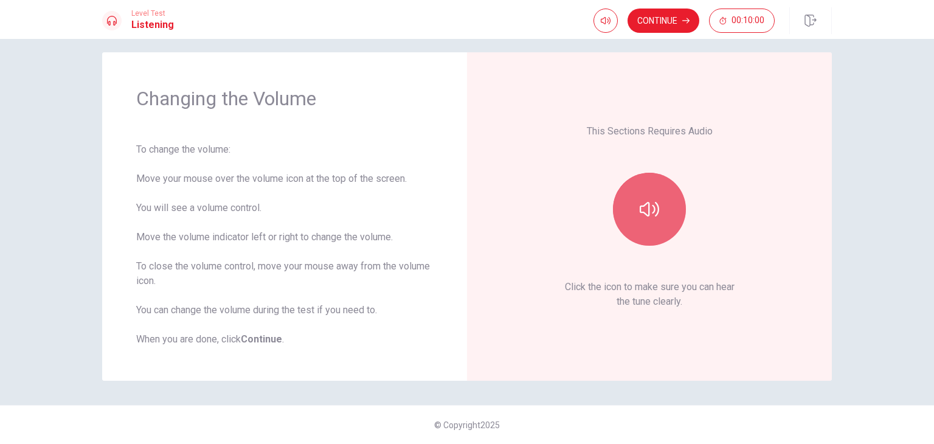
click at [647, 218] on icon "button" at bounding box center [649, 208] width 19 height 19
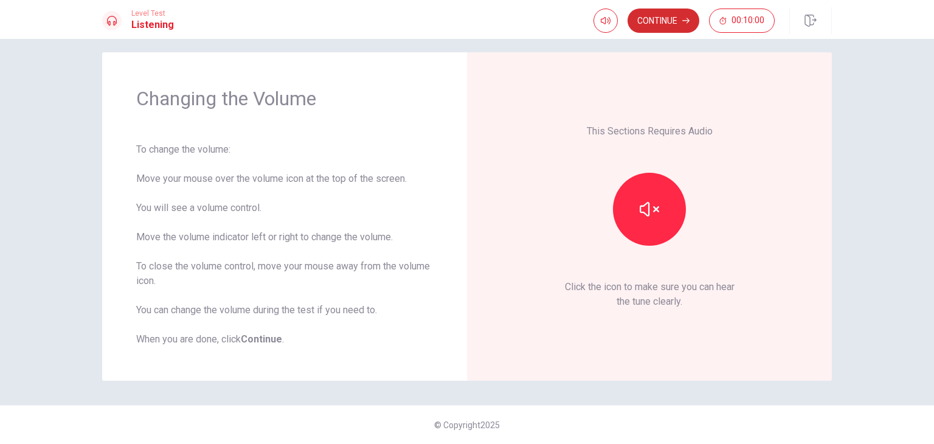
click at [667, 27] on button "Continue" at bounding box center [664, 21] width 72 height 24
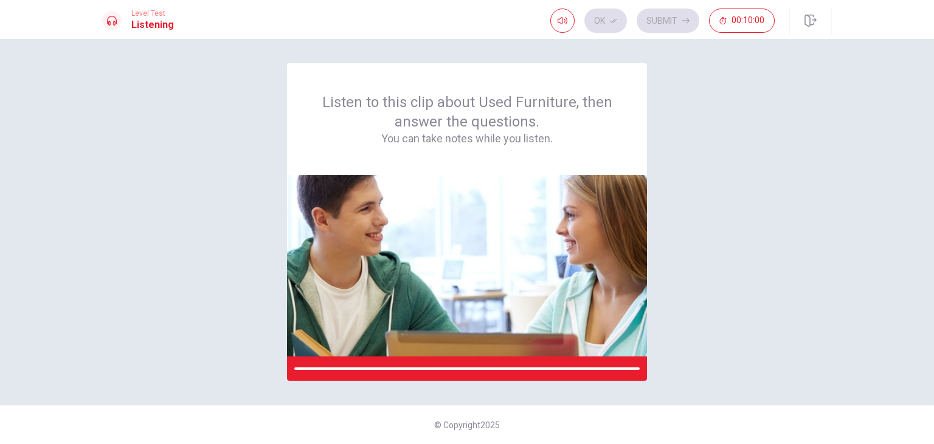
scroll to position [0, 0]
click at [558, 29] on span at bounding box center [563, 30] width 10 height 7
click at [589, 47] on span at bounding box center [585, 43] width 7 height 7
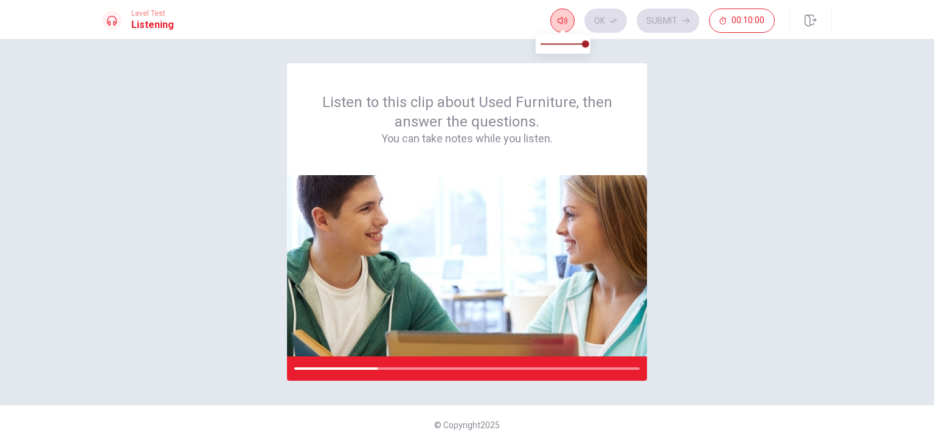
click at [567, 23] on icon "button" at bounding box center [563, 21] width 10 height 10
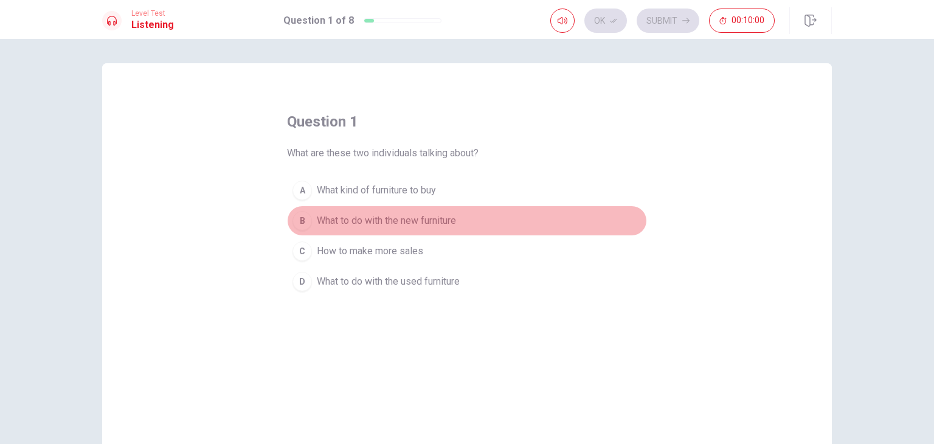
click at [491, 227] on button "B What to do with the new furniture" at bounding box center [467, 221] width 360 height 30
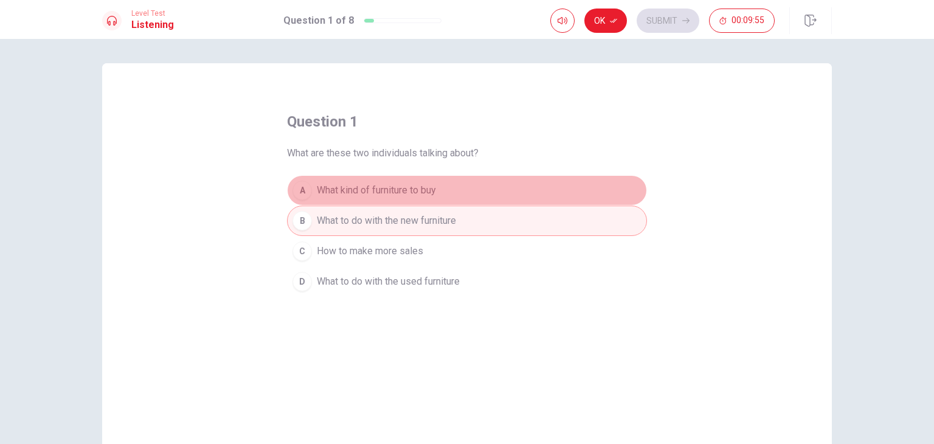
click at [442, 192] on button "A What kind of furniture to buy" at bounding box center [467, 190] width 360 height 30
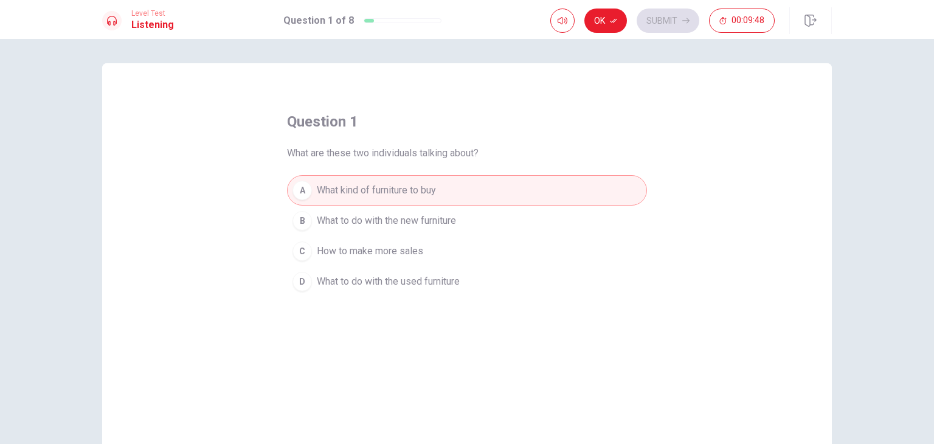
click at [425, 229] on button "B What to do with the new furniture" at bounding box center [467, 221] width 360 height 30
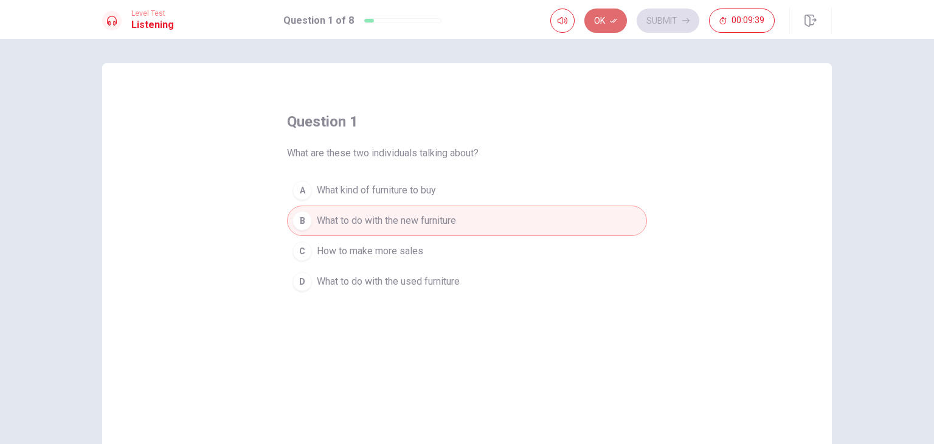
click at [620, 19] on button "Ok" at bounding box center [605, 21] width 43 height 24
click at [667, 21] on button "Submit" at bounding box center [668, 21] width 63 height 24
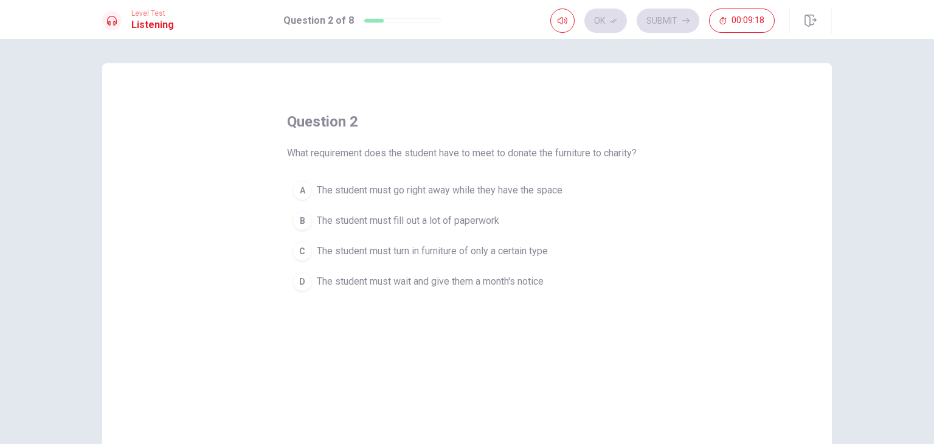
click at [523, 285] on span "The student must wait and give them a month's notice" at bounding box center [430, 281] width 227 height 15
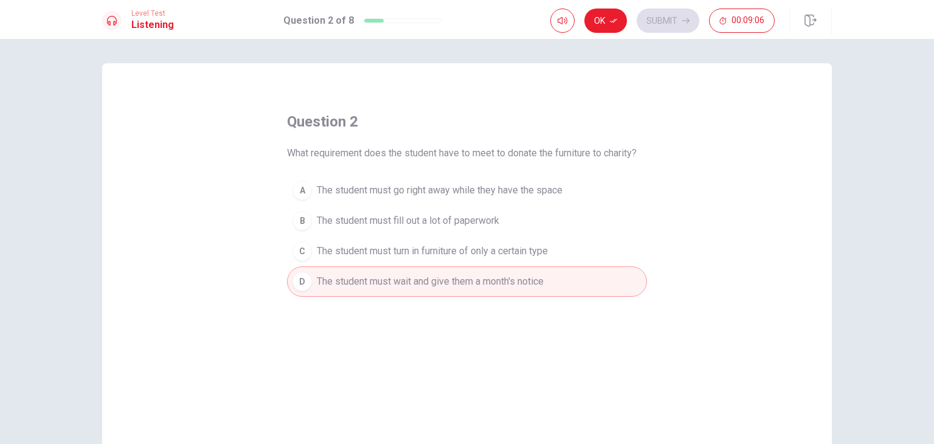
click at [619, 22] on button "Ok" at bounding box center [605, 21] width 43 height 24
click at [688, 21] on icon "button" at bounding box center [685, 20] width 7 height 5
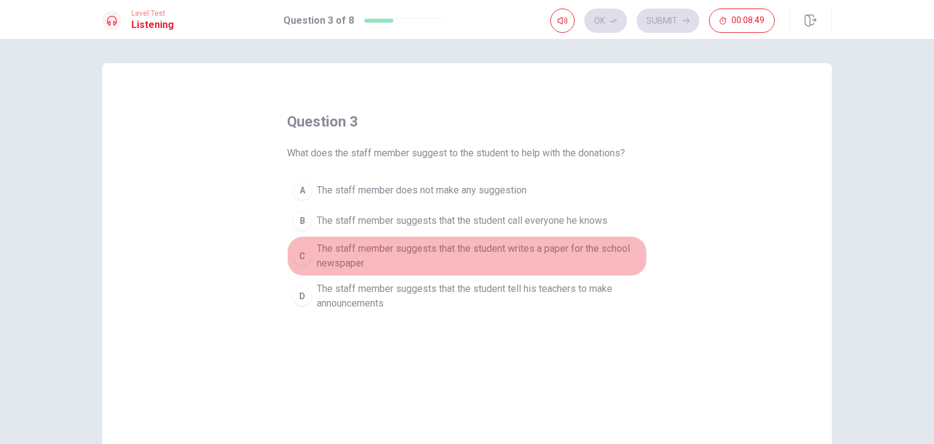
click at [549, 253] on span "The staff member suggests that the student writes a paper for the school newspa…" at bounding box center [479, 255] width 325 height 29
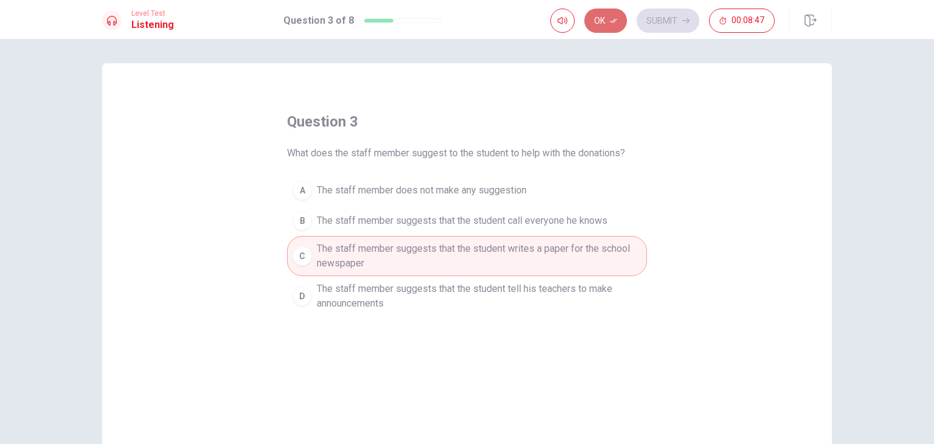
click at [620, 25] on button "Ok" at bounding box center [605, 21] width 43 height 24
click at [674, 23] on button "Submit" at bounding box center [668, 21] width 63 height 24
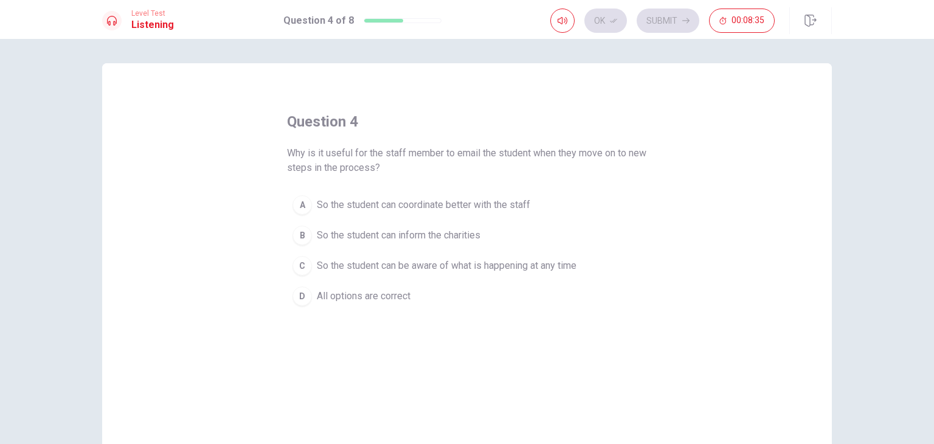
click at [472, 239] on span "So the student can inform the charities" at bounding box center [399, 235] width 164 height 15
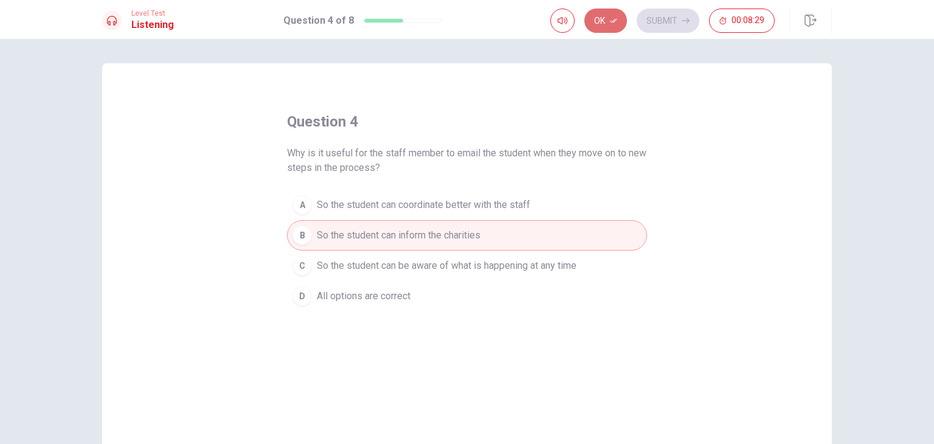
click at [615, 23] on icon "button" at bounding box center [613, 20] width 7 height 7
click at [656, 27] on button "Submit" at bounding box center [668, 21] width 63 height 24
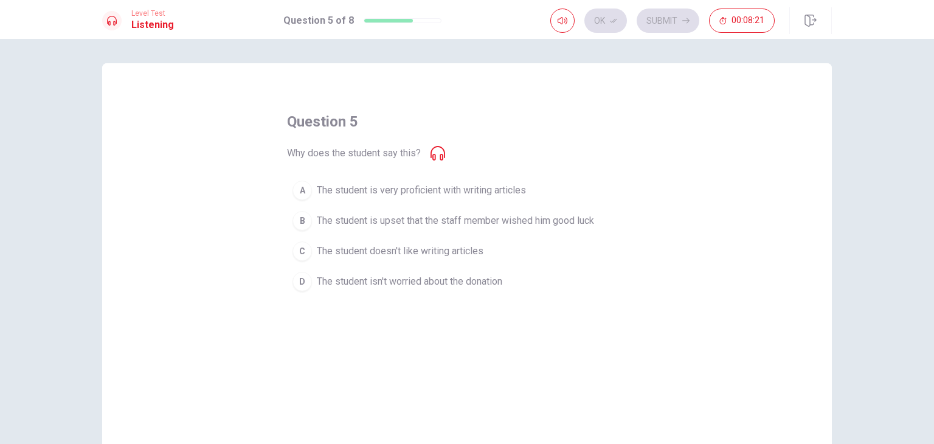
click at [434, 150] on div "question 5 Why does the student say this? A The student is very proficient with…" at bounding box center [467, 204] width 360 height 185
click at [435, 156] on icon at bounding box center [438, 153] width 15 height 15
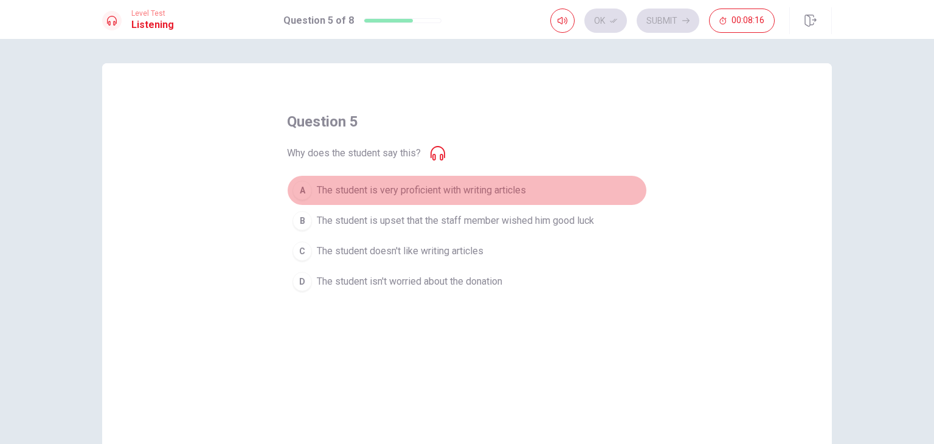
click at [470, 196] on span "The student is very proficient with writing articles" at bounding box center [421, 190] width 209 height 15
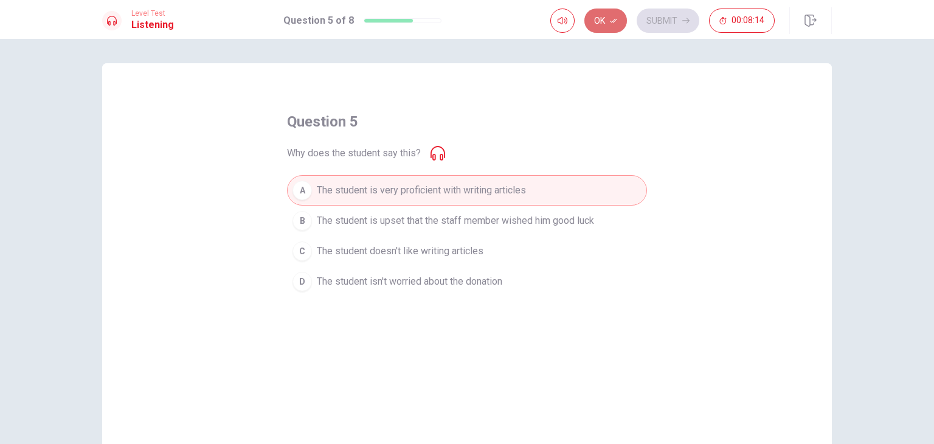
click at [612, 21] on icon "button" at bounding box center [613, 21] width 7 height 4
click at [655, 16] on button "Submit" at bounding box center [668, 21] width 63 height 24
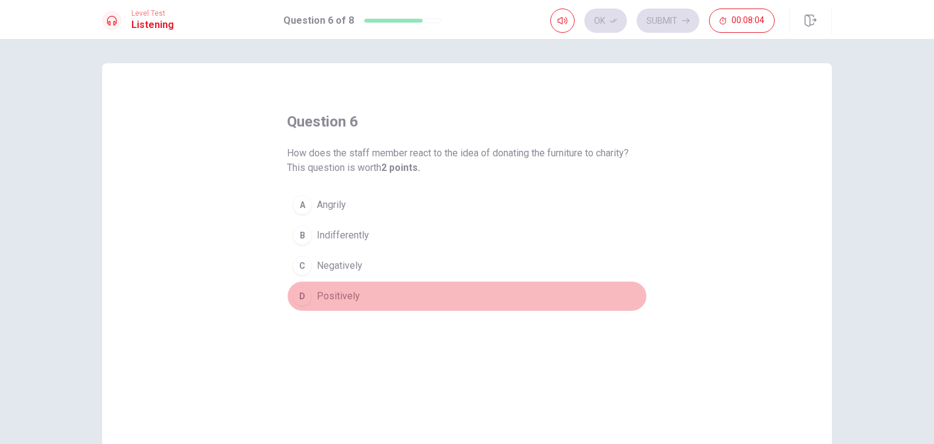
click at [333, 297] on span "Positively" at bounding box center [338, 296] width 43 height 15
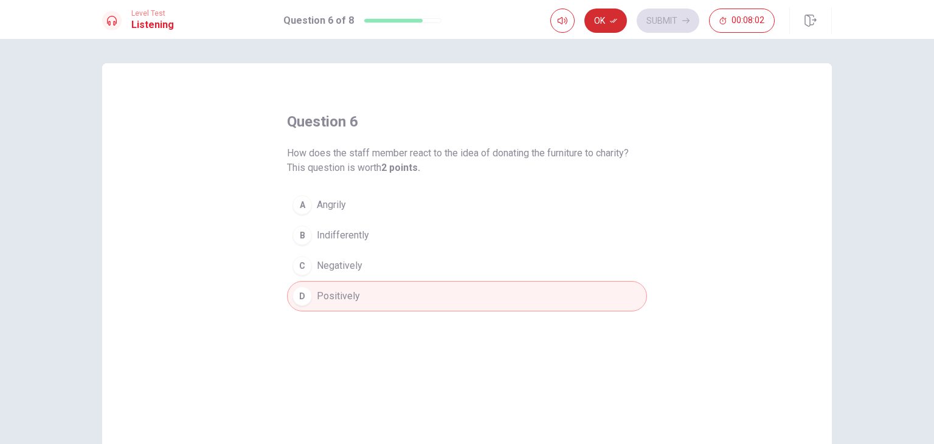
click at [611, 27] on button "Ok" at bounding box center [605, 21] width 43 height 24
click at [656, 19] on button "Submit" at bounding box center [668, 21] width 63 height 24
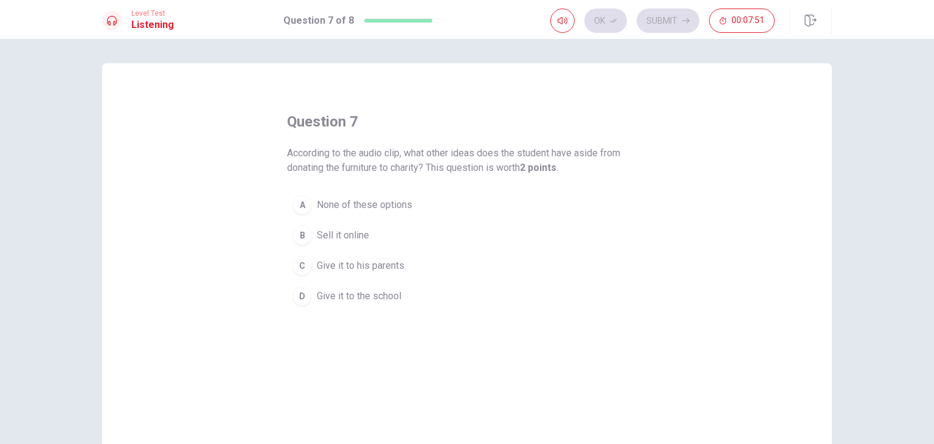
click at [368, 296] on span "Give it to the school" at bounding box center [359, 296] width 85 height 15
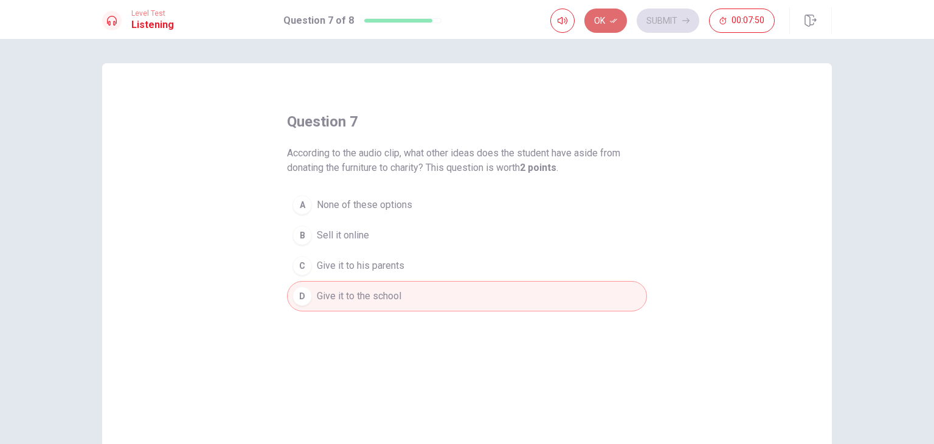
click at [609, 25] on button "Ok" at bounding box center [605, 21] width 43 height 24
click at [657, 16] on button "Submit" at bounding box center [668, 21] width 63 height 24
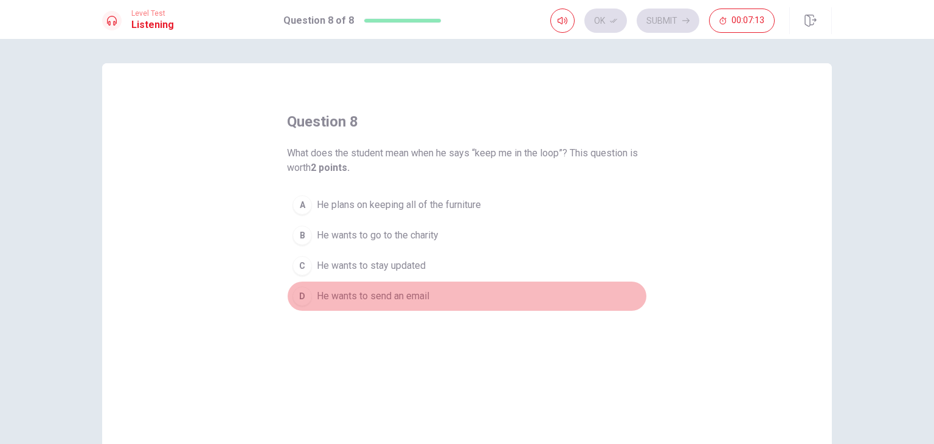
click at [426, 290] on span "He wants to send an email" at bounding box center [373, 296] width 113 height 15
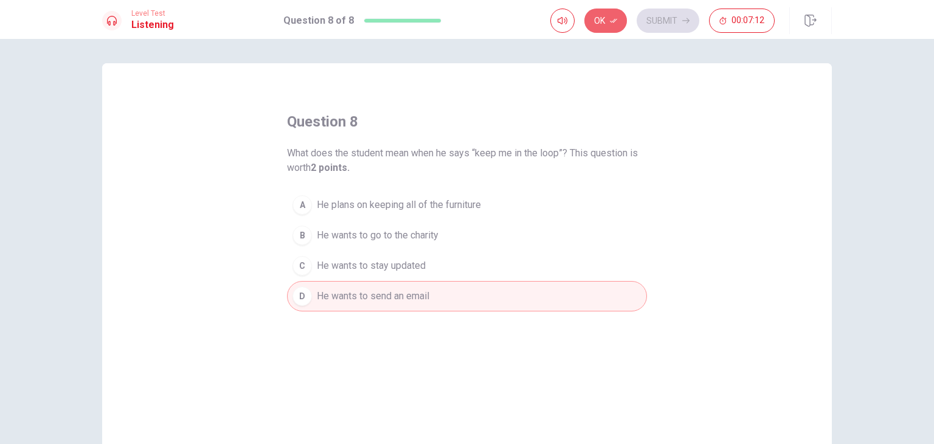
click at [614, 15] on button "Ok" at bounding box center [605, 21] width 43 height 24
click at [653, 19] on button "Submit" at bounding box center [668, 21] width 63 height 24
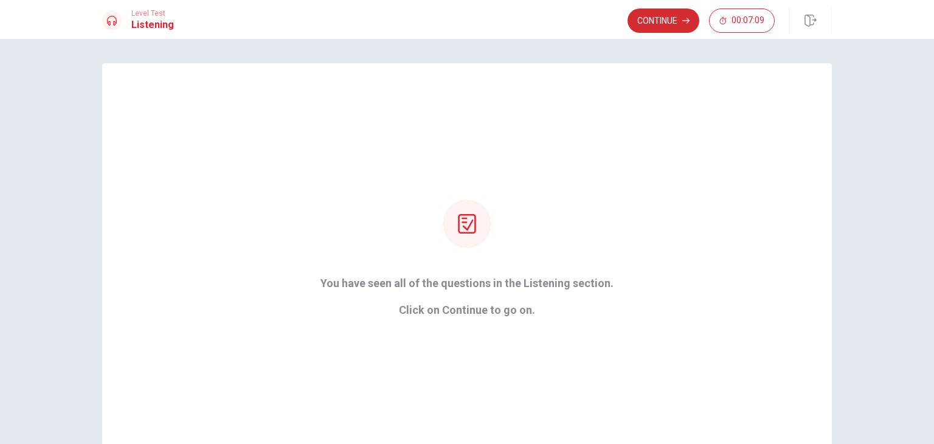
click at [691, 21] on button "Continue" at bounding box center [664, 21] width 72 height 24
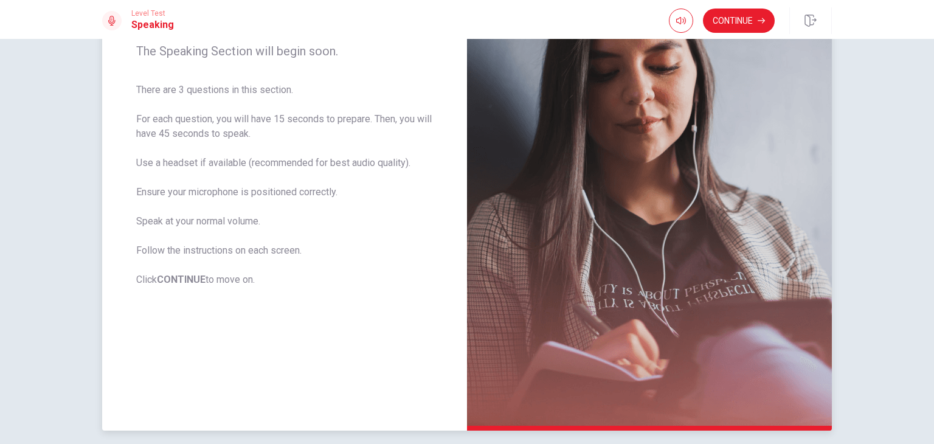
scroll to position [213, 0]
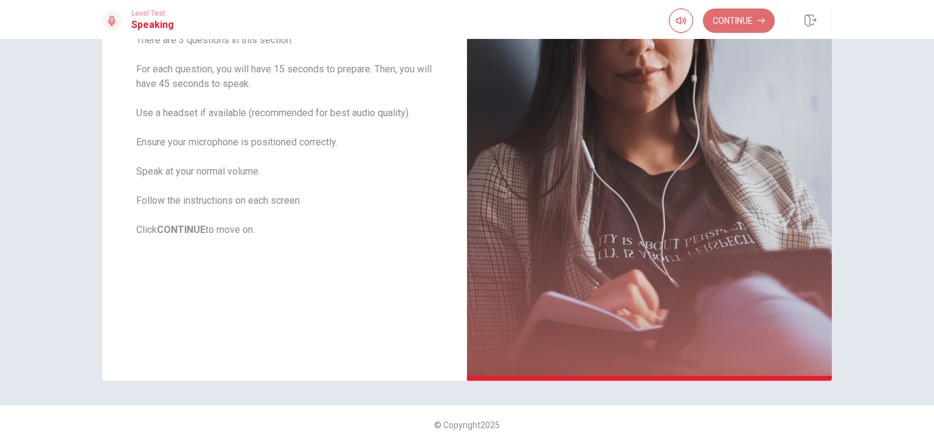
click at [751, 15] on button "Continue" at bounding box center [739, 21] width 72 height 24
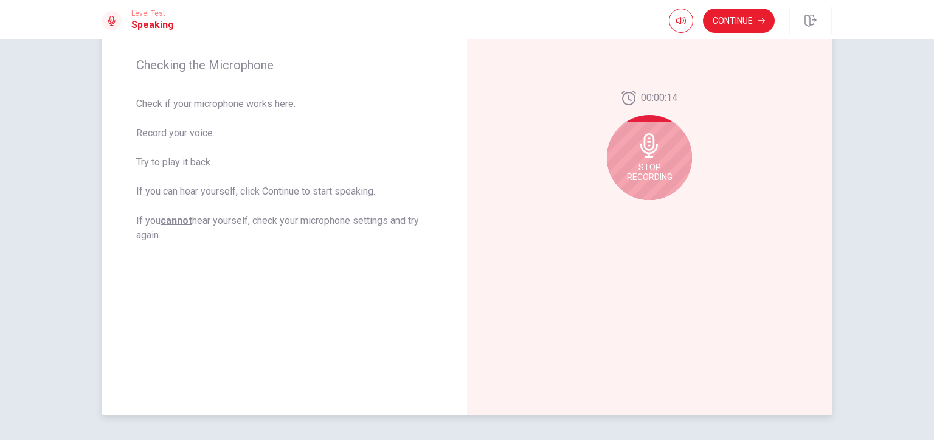
scroll to position [152, 0]
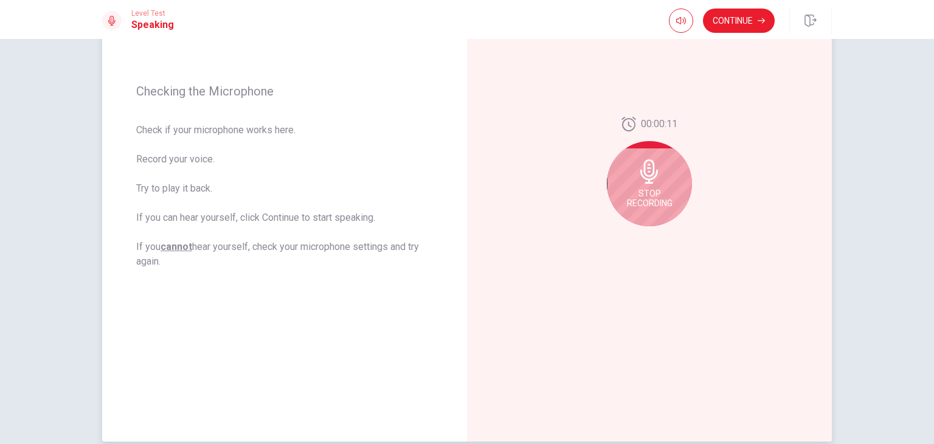
click at [671, 204] on div "Stop Recording" at bounding box center [649, 183] width 85 height 85
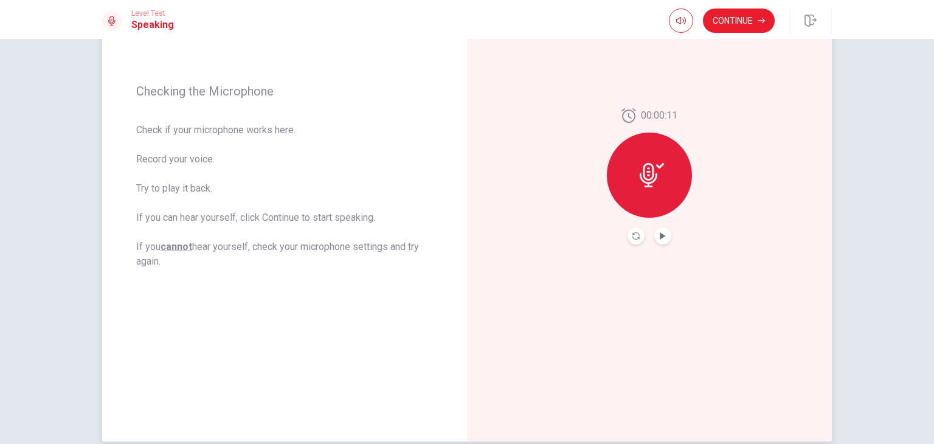
click at [673, 195] on div at bounding box center [649, 175] width 85 height 85
click at [634, 232] on icon "Record Again" at bounding box center [636, 235] width 7 height 7
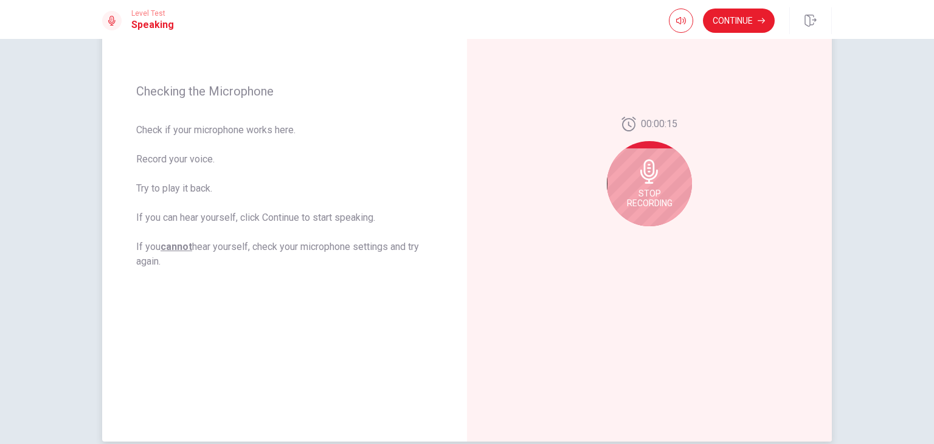
click at [654, 189] on span "Stop Recording" at bounding box center [650, 198] width 46 height 19
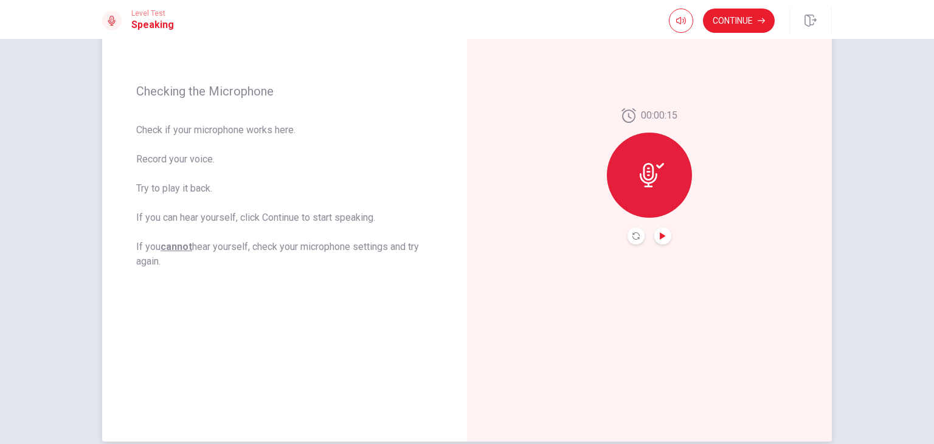
click at [661, 232] on icon "Play Audio" at bounding box center [662, 235] width 7 height 7
click at [743, 12] on button "Continue" at bounding box center [739, 21] width 72 height 24
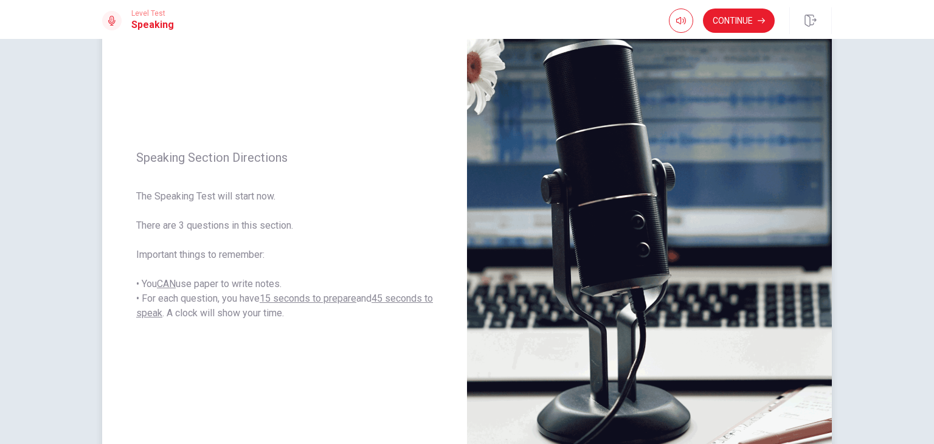
scroll to position [91, 0]
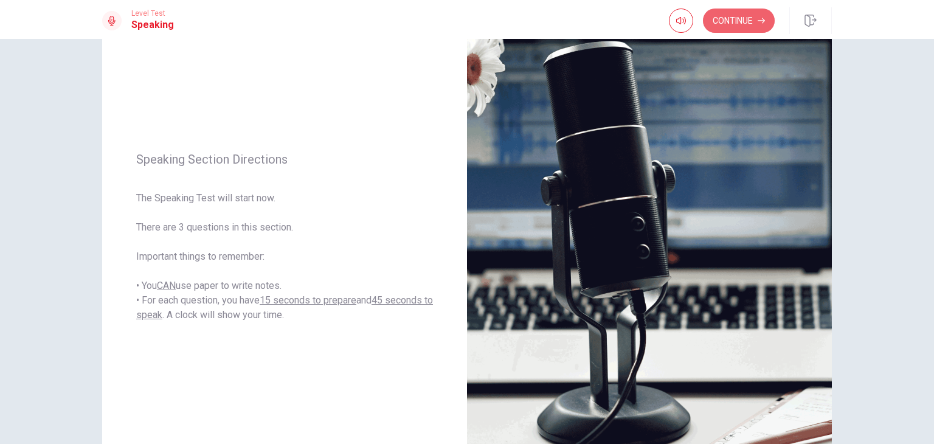
click at [742, 21] on button "Continue" at bounding box center [739, 21] width 72 height 24
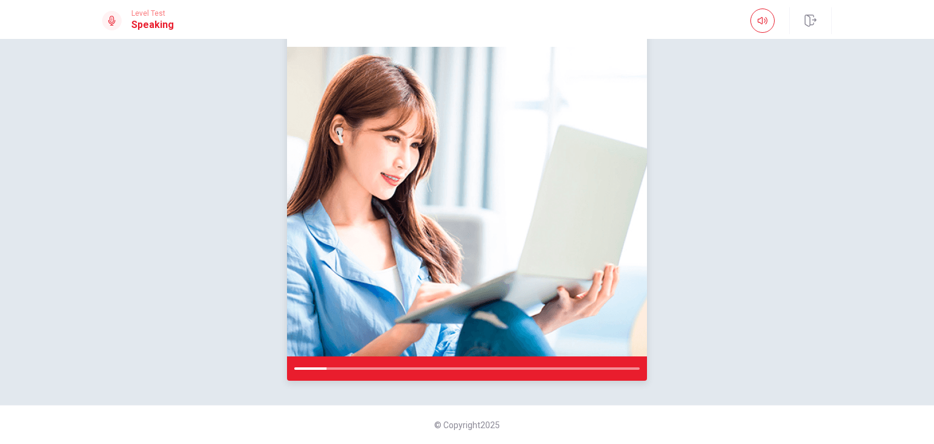
scroll to position [29, 0]
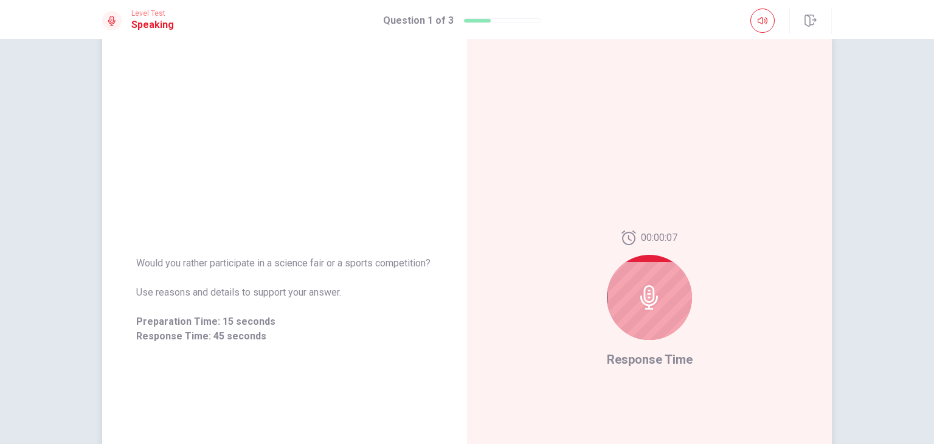
click at [657, 276] on div at bounding box center [649, 297] width 85 height 85
click at [652, 304] on icon at bounding box center [649, 297] width 24 height 24
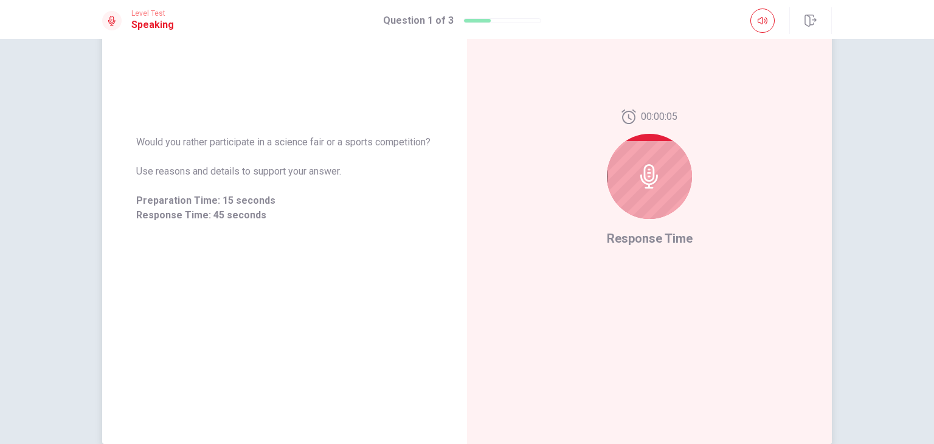
scroll to position [150, 0]
click at [654, 170] on icon at bounding box center [649, 176] width 24 height 24
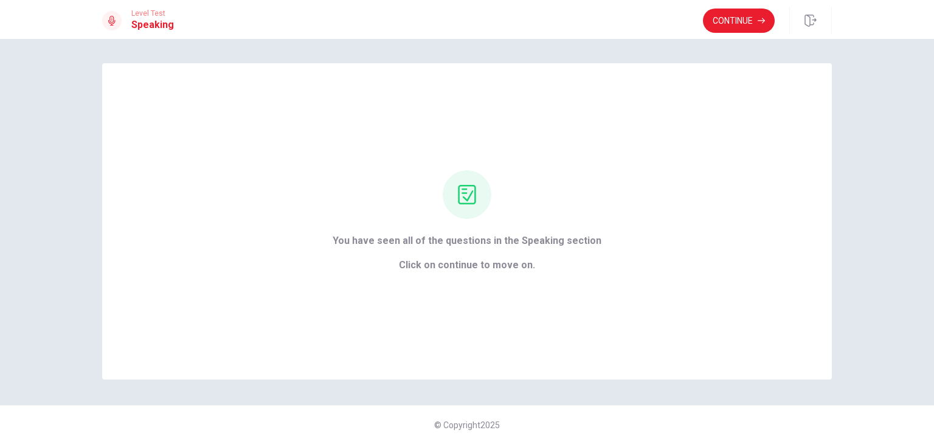
scroll to position [0, 0]
click at [743, 25] on button "Continue" at bounding box center [739, 21] width 72 height 24
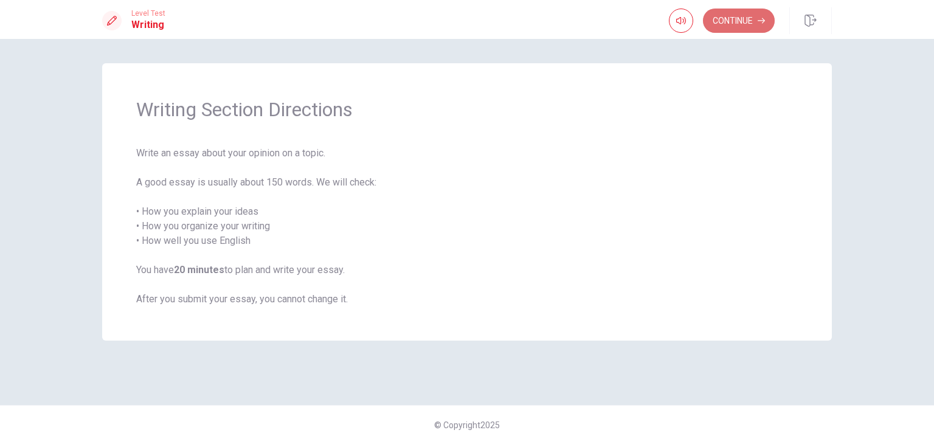
click at [747, 28] on button "Continue" at bounding box center [739, 21] width 72 height 24
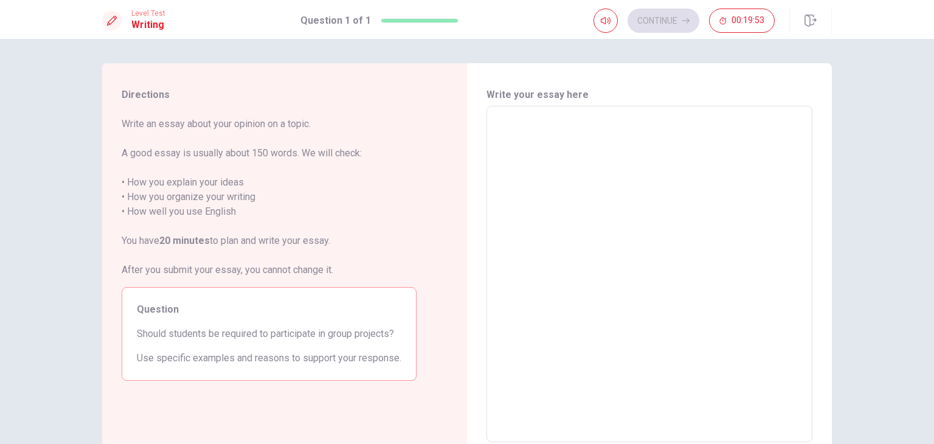
click at [556, 155] on textarea at bounding box center [649, 274] width 309 height 316
type textarea "i"
type textarea "x"
type textarea "i"
type textarea "x"
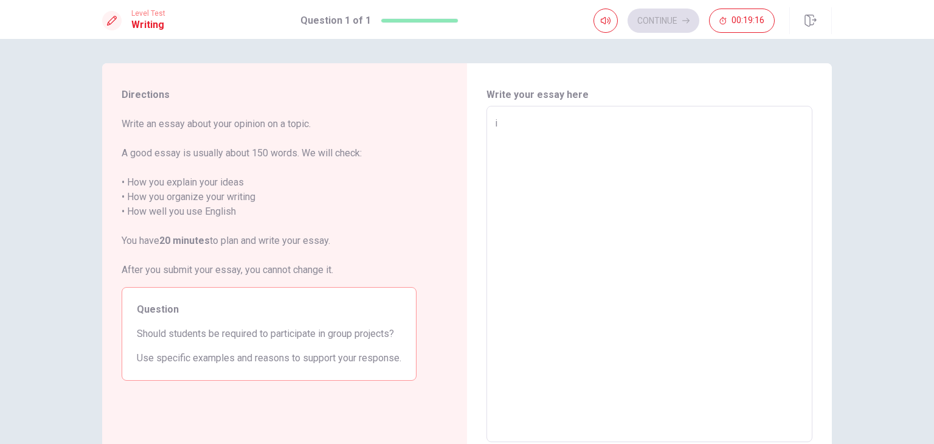
type textarea "i"
type textarea "x"
type textarea "i"
type textarea "x"
type textarea "i"
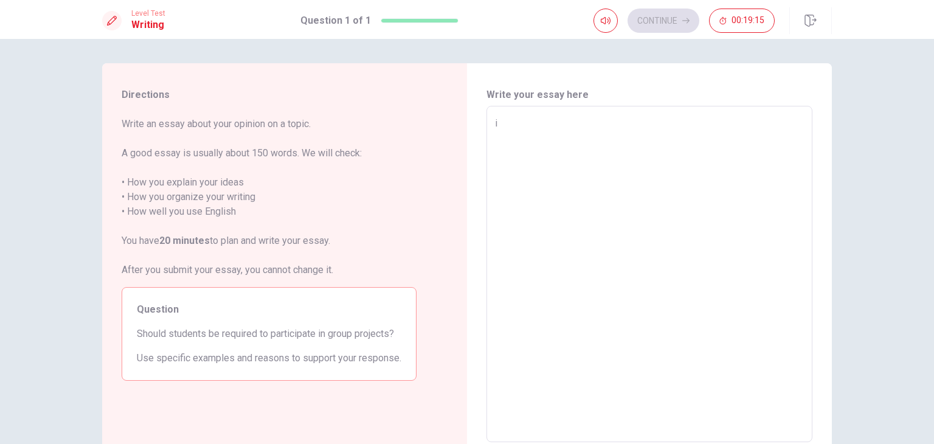
type textarea "x"
type textarea "i T"
type textarea "x"
type textarea "i TH"
type textarea "x"
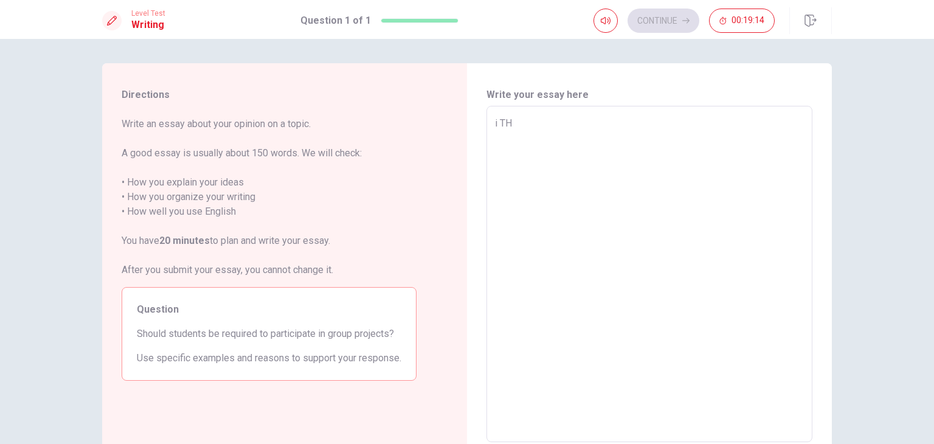
type textarea "i THI"
type textarea "x"
type textarea "i THIN"
type textarea "x"
type textarea "i THINK"
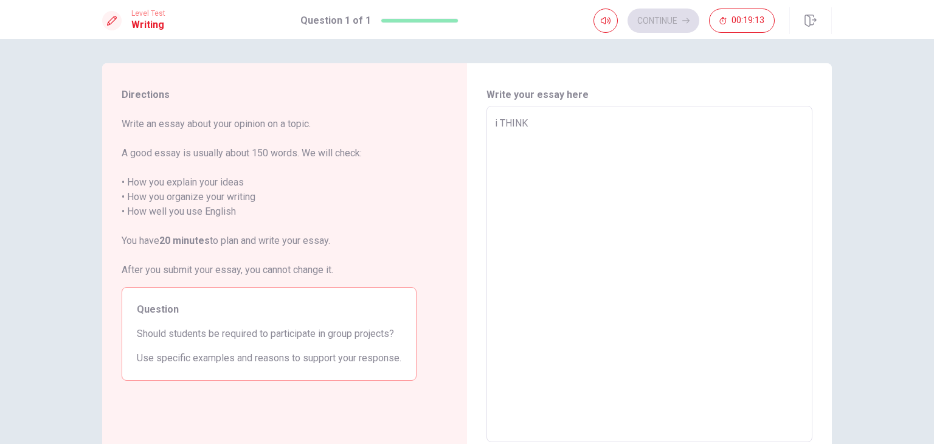
type textarea "x"
type textarea "i THINK"
type textarea "x"
type textarea "i THINK"
type textarea "x"
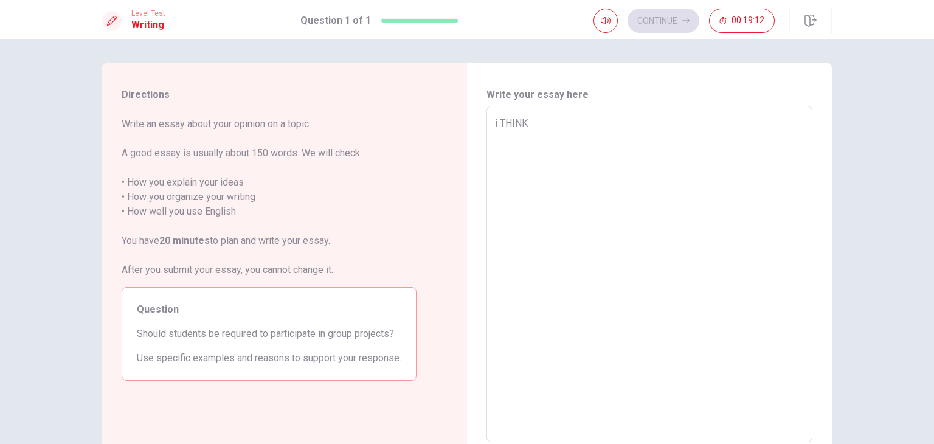
type textarea "i THIN"
type textarea "x"
type textarea "i T"
type textarea "x"
type textarea "i"
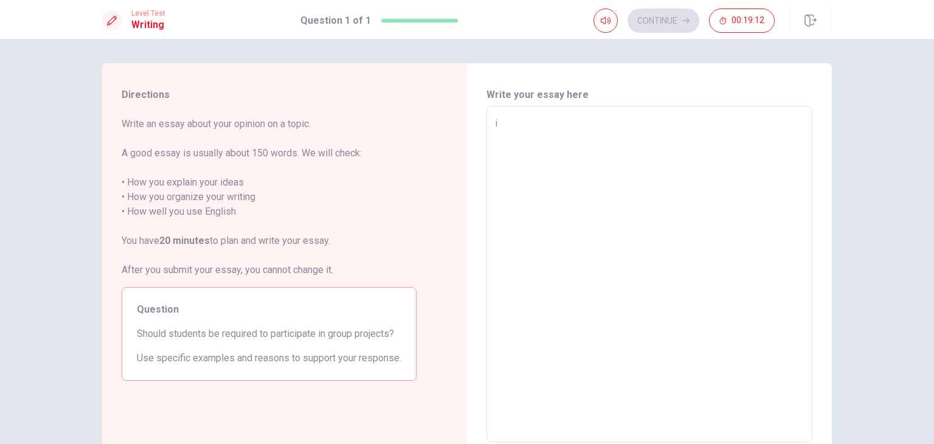
type textarea "x"
type textarea "Y"
type textarea "x"
type textarea "Ye"
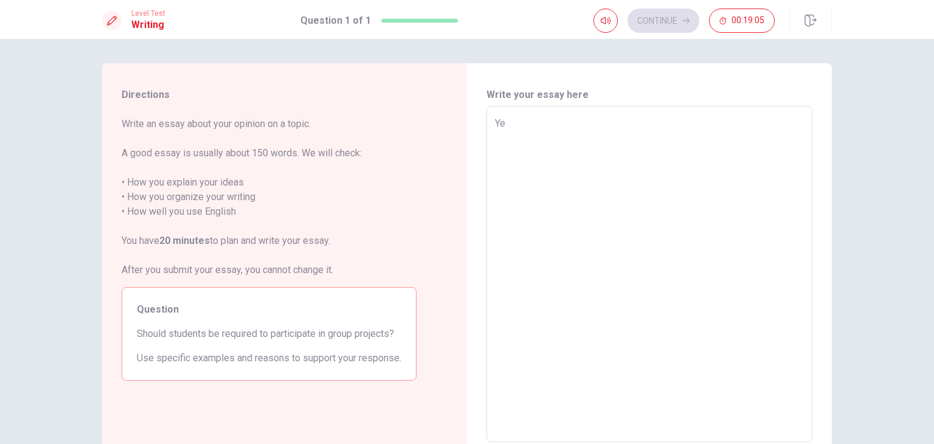
type textarea "x"
type textarea "Yes"
type textarea "x"
type textarea "Yes,"
type textarea "x"
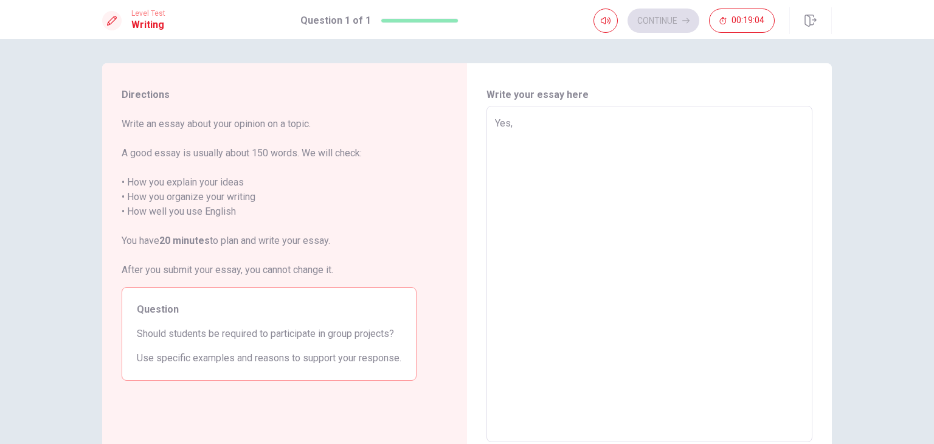
type textarea "Yes,"
type textarea "x"
type textarea "Yes, I"
type textarea "x"
type textarea "Yes, I"
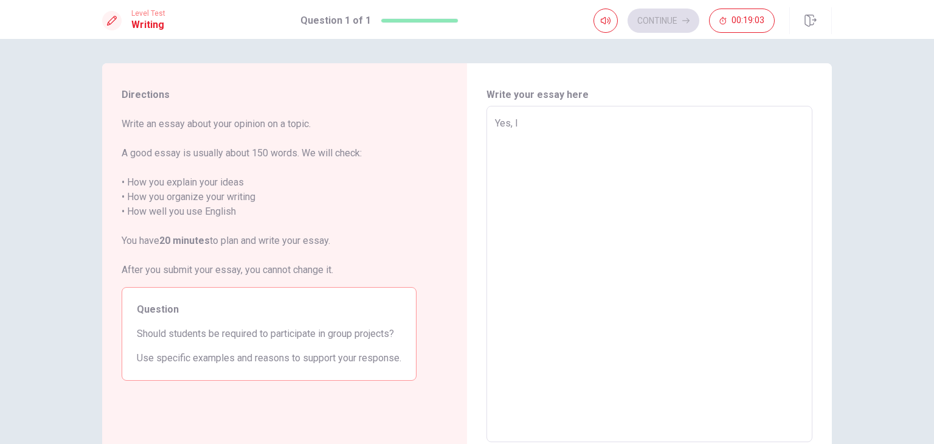
type textarea "x"
type textarea "Yes, I t"
type textarea "x"
type textarea "Yes, I th"
type textarea "x"
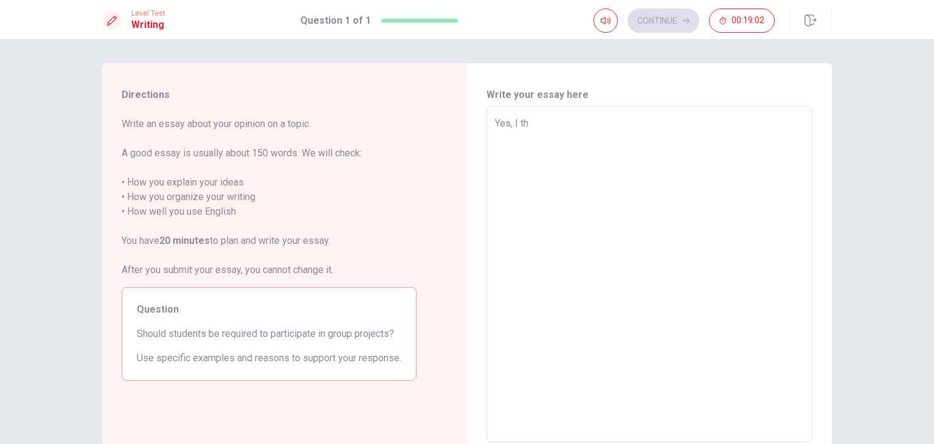
type textarea "Yes, I thi"
type textarea "x"
type textarea "Yes, I thin"
type textarea "x"
type textarea "Yes, I think"
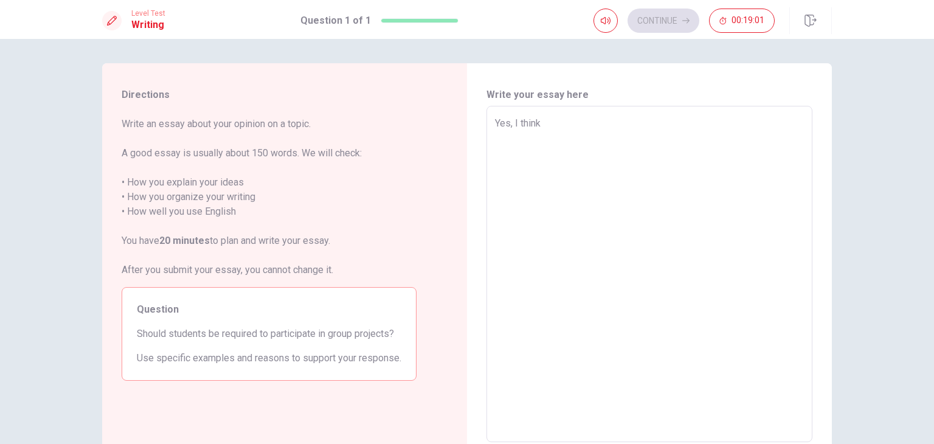
type textarea "x"
type textarea "Yes, I think"
type textarea "x"
type textarea "Yes, I think i"
type textarea "x"
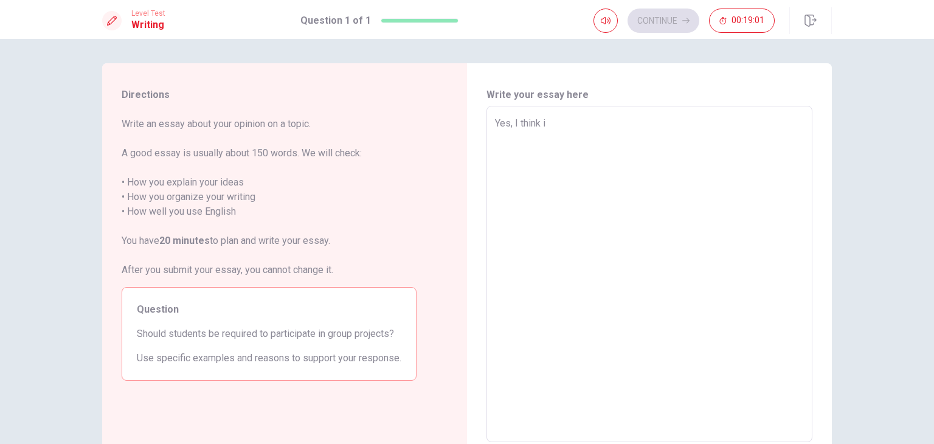
type textarea "Yes, I think is"
type textarea "x"
type textarea "Yes, I think is"
type textarea "x"
type textarea "Yes, I think is i"
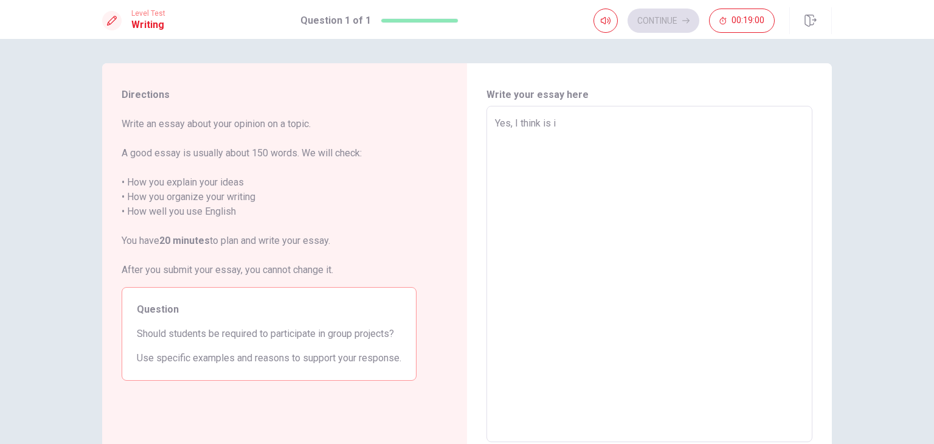
type textarea "x"
type textarea "Yes, I think is im"
type textarea "x"
type textarea "Yes, I think is imp"
type textarea "x"
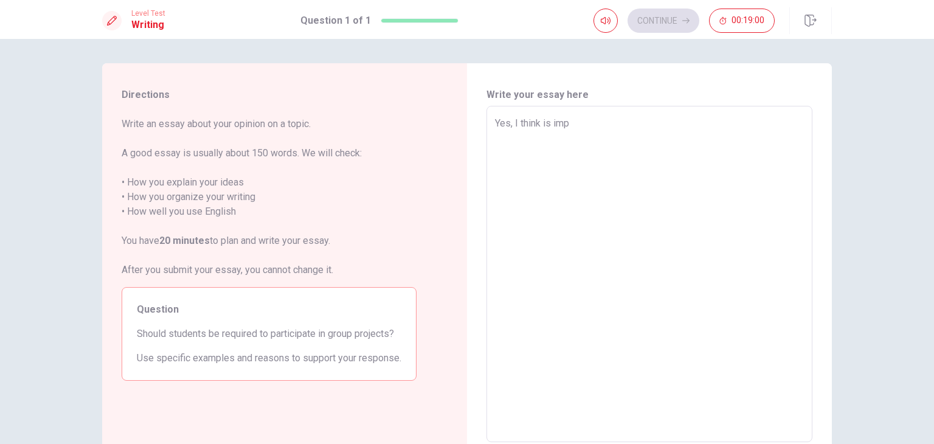
type textarea "Yes, I think is impo"
type textarea "x"
type textarea "Yes, I think is impor"
type textarea "x"
type textarea "Yes, I think is import"
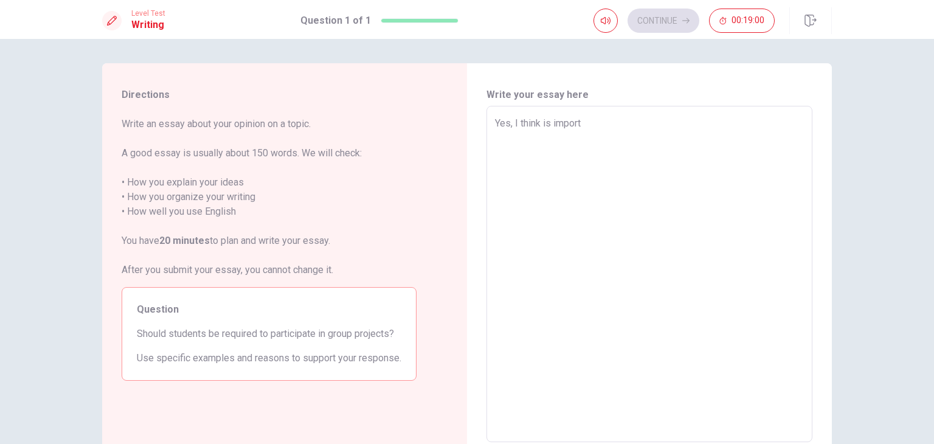
type textarea "x"
type textarea "Yes, I think is importa"
type textarea "x"
type textarea "Yes, I think is importan"
type textarea "x"
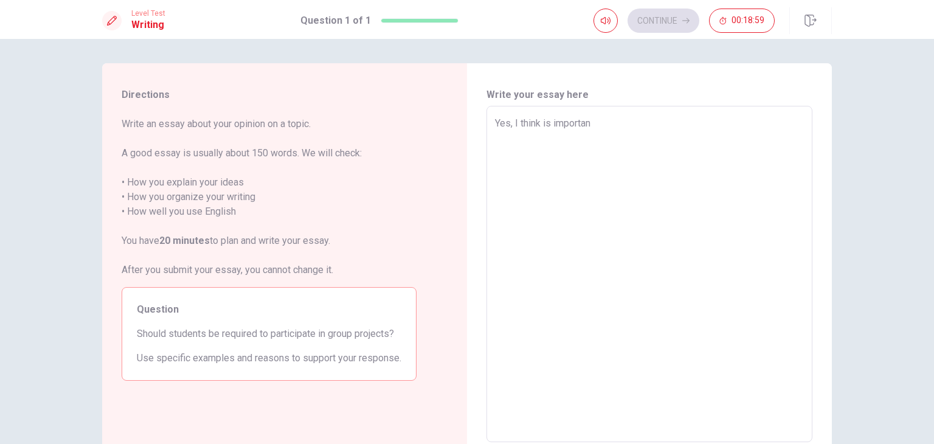
type textarea "Yes, I think is important"
type textarea "x"
type textarea "Yes, I think is important"
type textarea "x"
type textarea "Yes, I think is important"
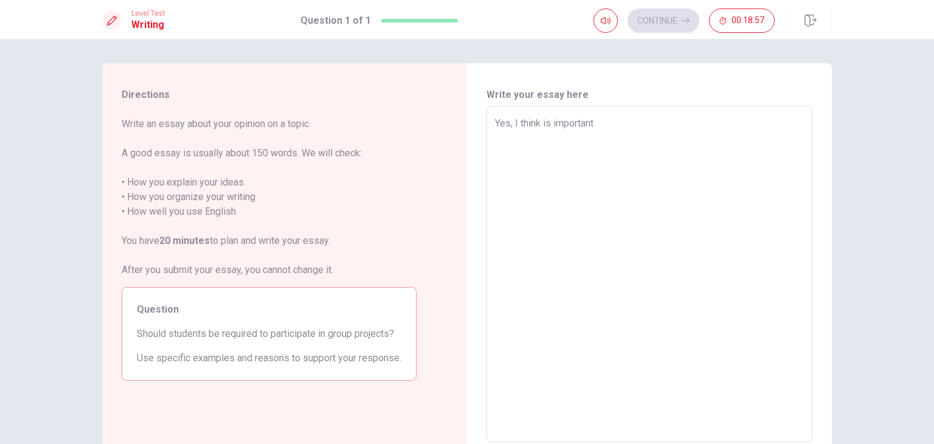
type textarea "x"
type textarea "Yes, I think is importan"
type textarea "x"
type textarea "Yes, I think is impor"
type textarea "x"
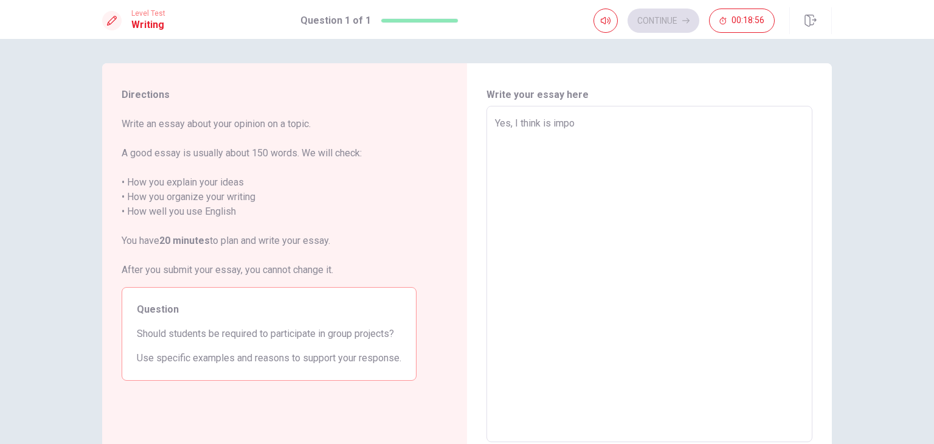
type textarea "Yes, I think is imp"
type textarea "x"
type textarea "Yes, I think is i"
type textarea "x"
type textarea "Yes, I think is"
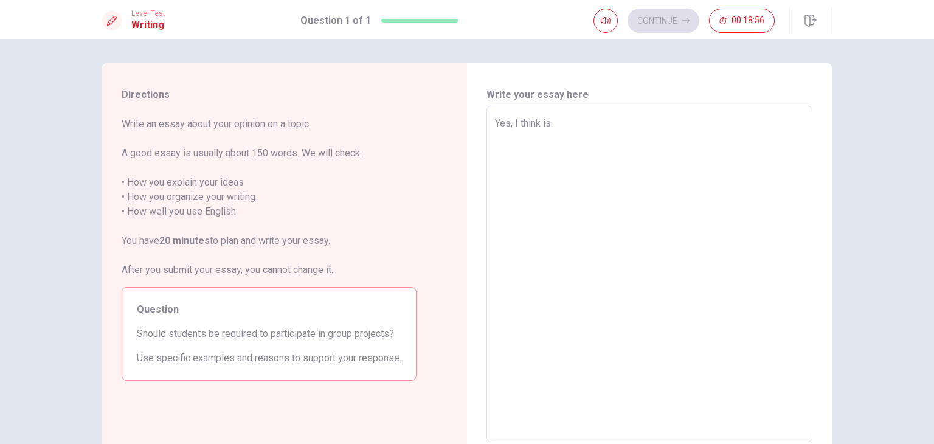
type textarea "x"
type textarea "Yes, I think"
type textarea "x"
type textarea "Yes, I thin"
type textarea "x"
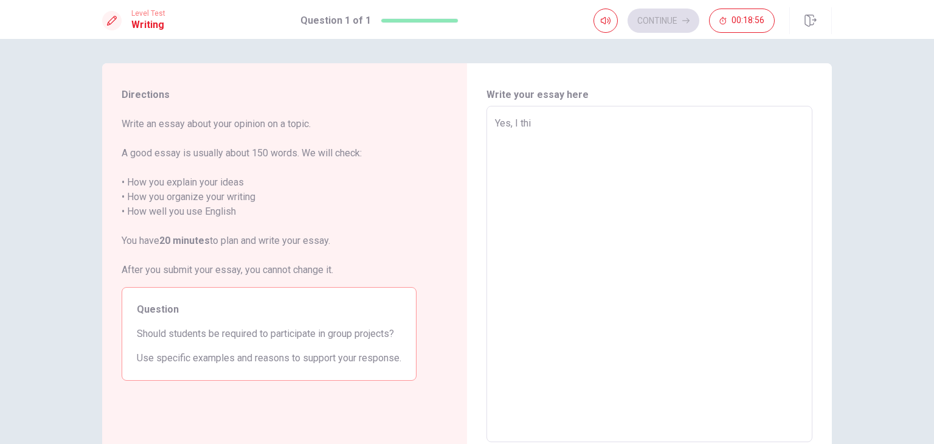
type textarea "Yes, I th"
type textarea "x"
type textarea "Yes, I"
type textarea "x"
type textarea "Yes, I"
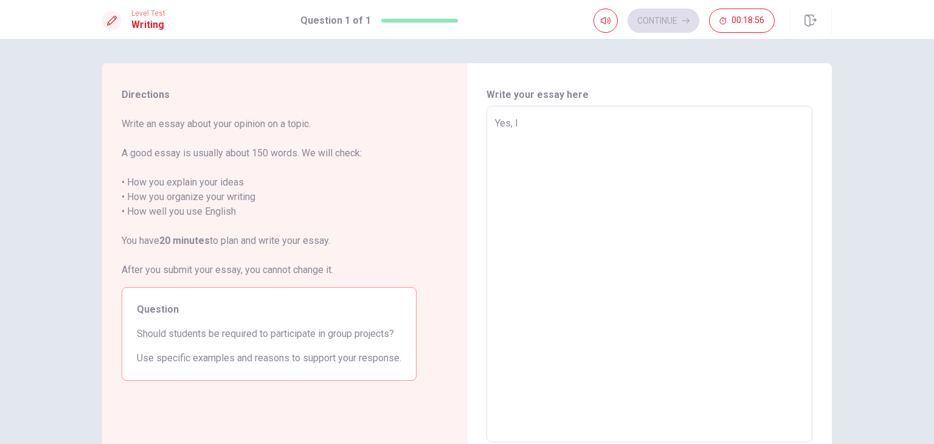
type textarea "x"
type textarea "Yes,"
type textarea "x"
type textarea "Yes,"
type textarea "x"
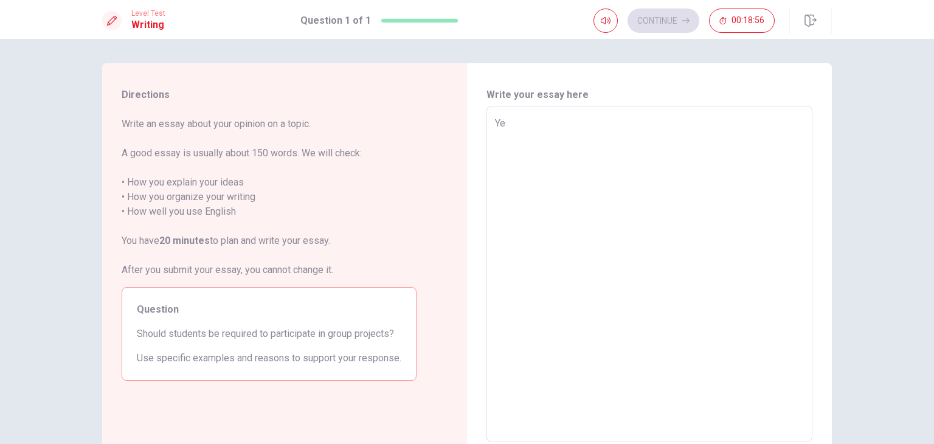
type textarea "Y"
type textarea "x"
type textarea "T"
type textarea "x"
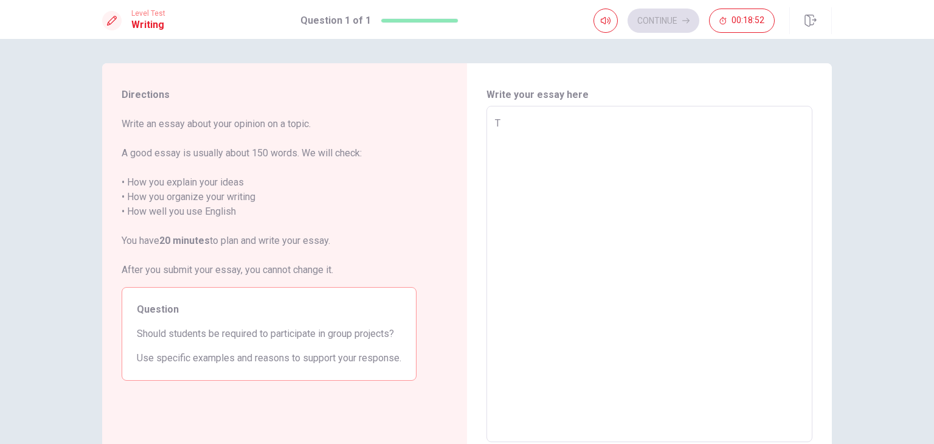
type textarea "Th"
type textarea "x"
type textarea "The"
type textarea "x"
type textarea "The"
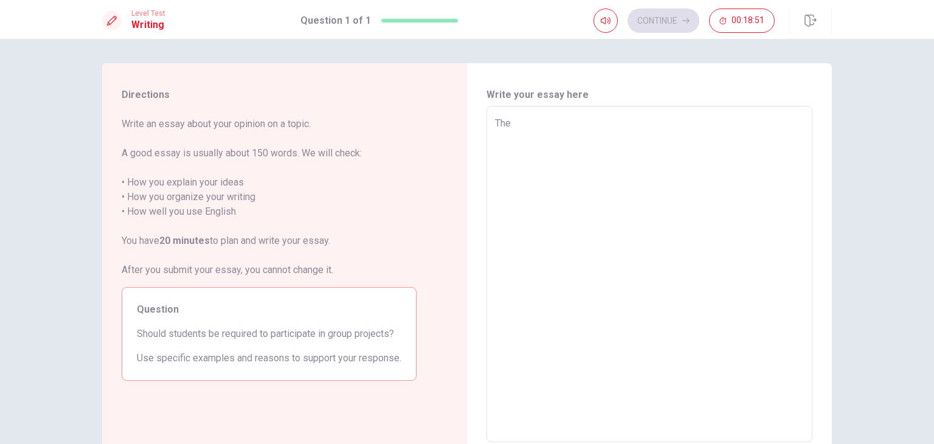
type textarea "x"
type textarea "The S"
type textarea "x"
type textarea "The St"
type textarea "x"
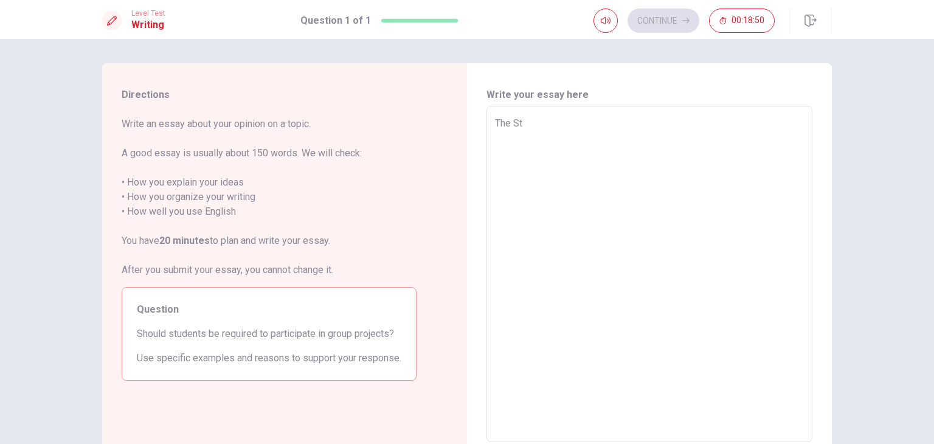
type textarea "The Stu"
type textarea "x"
type textarea "The Stud"
type textarea "x"
type textarea "The Stude"
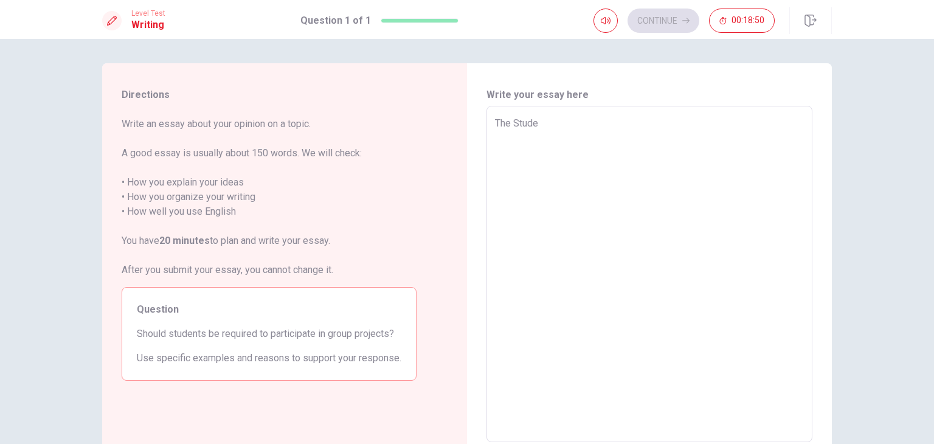
type textarea "x"
type textarea "The Studen"
type textarea "x"
type textarea "The Studen"
type textarea "x"
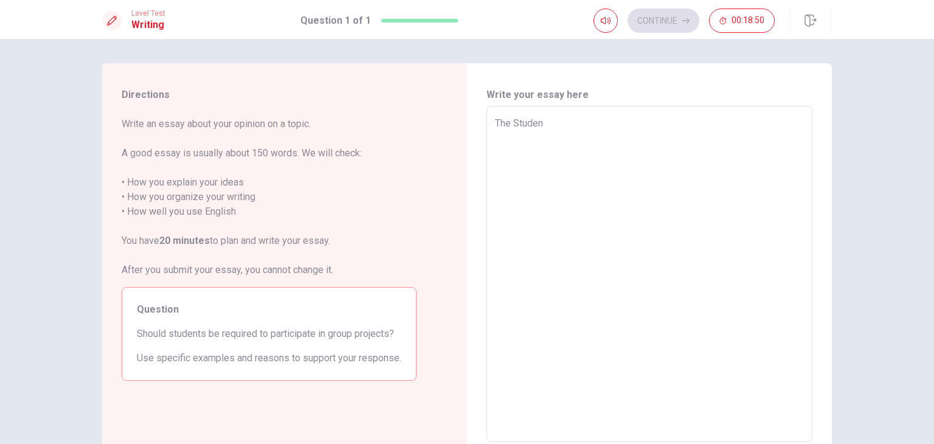
type textarea "The Studen n"
type textarea "x"
type textarea "The Studen ne"
type textarea "x"
type textarea "The Studen nee"
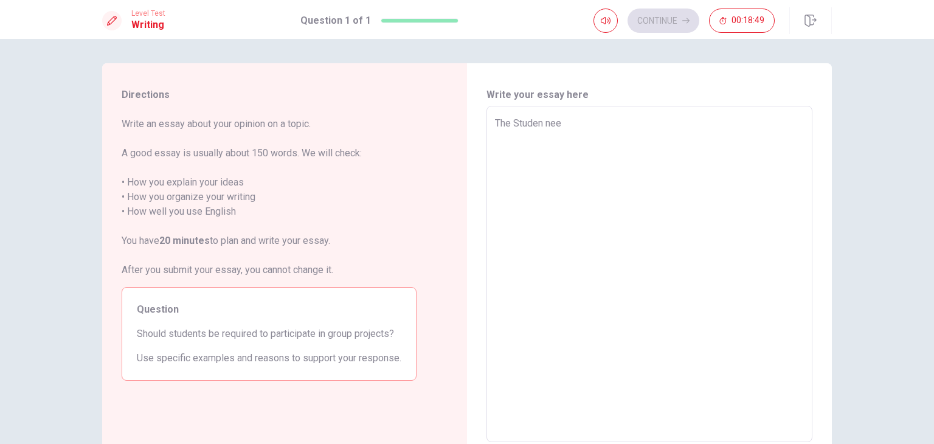
type textarea "x"
type textarea "The Studen ne"
type textarea "x"
type textarea "The Studen n"
type textarea "x"
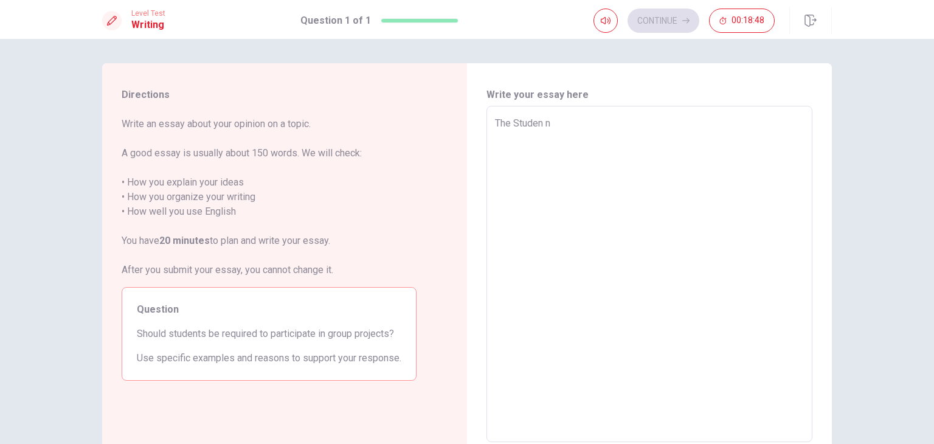
type textarea "The Studen"
type textarea "x"
type textarea "The Studen n"
type textarea "x"
type textarea "The Studen ne"
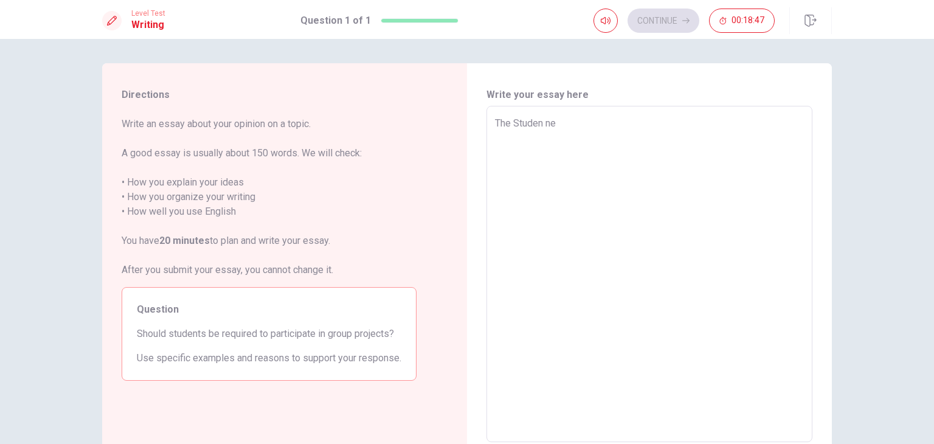
type textarea "x"
type textarea "The Studen nee"
type textarea "x"
type textarea "The Studen need"
type textarea "x"
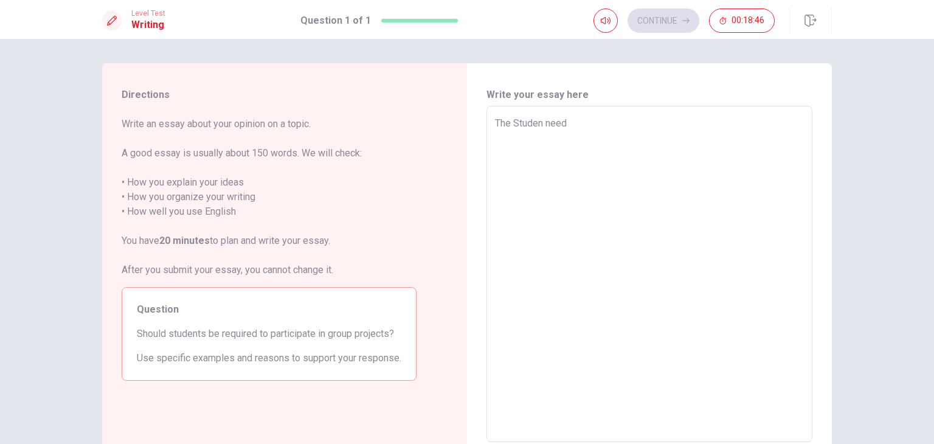
type textarea "The Studen need"
type textarea "x"
type textarea "The Studen need p"
type textarea "x"
type textarea "The Studen need pa"
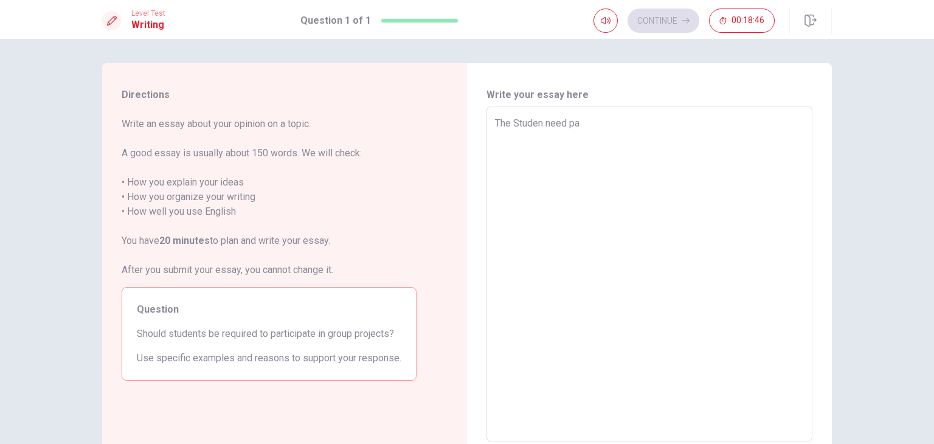
type textarea "x"
type textarea "The Studen need par"
type textarea "x"
type textarea "The Studen need part"
type textarea "x"
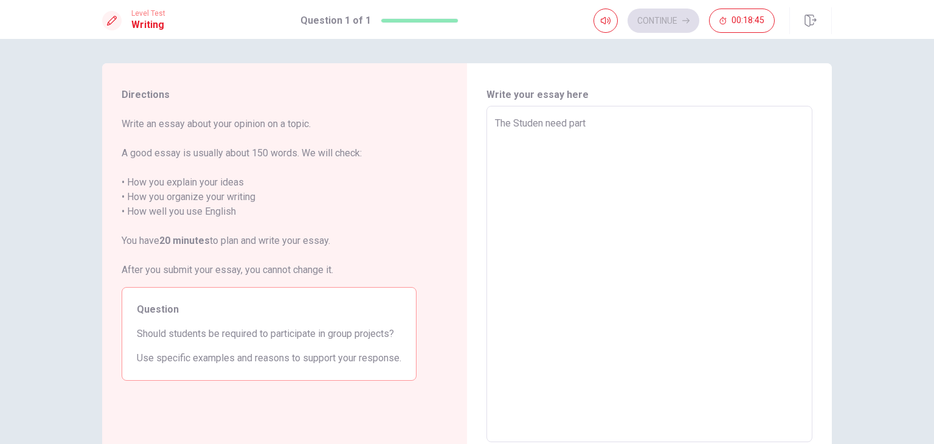
type textarea "The Studen need parti"
type textarea "x"
type textarea "The Studen need partic"
type textarea "x"
type textarea "The Studen need partici"
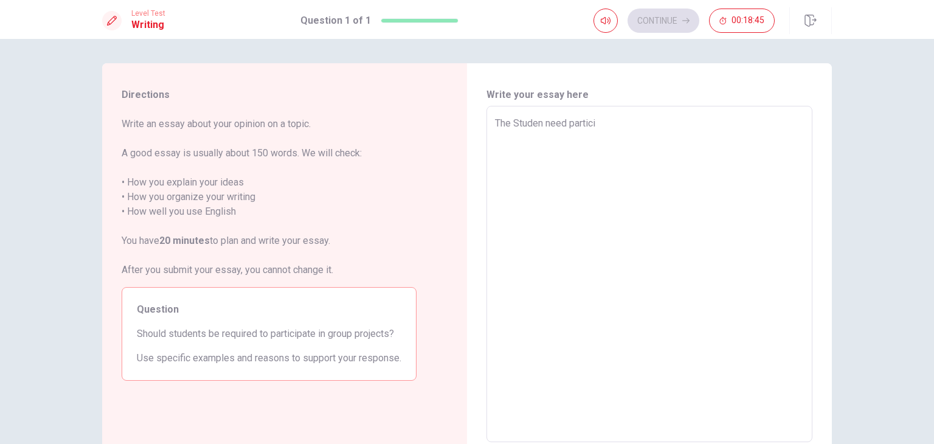
type textarea "x"
type textarea "The Studen need particip"
type textarea "x"
type textarea "The Studen need participa"
type textarea "x"
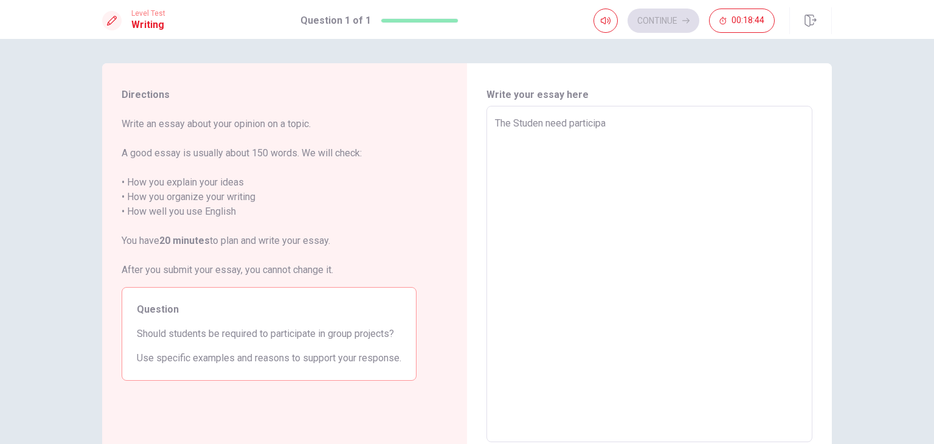
type textarea "The Studen need participat"
type textarea "x"
type textarea "The Studen need participate"
type textarea "x"
type textarea "The Studen need participate"
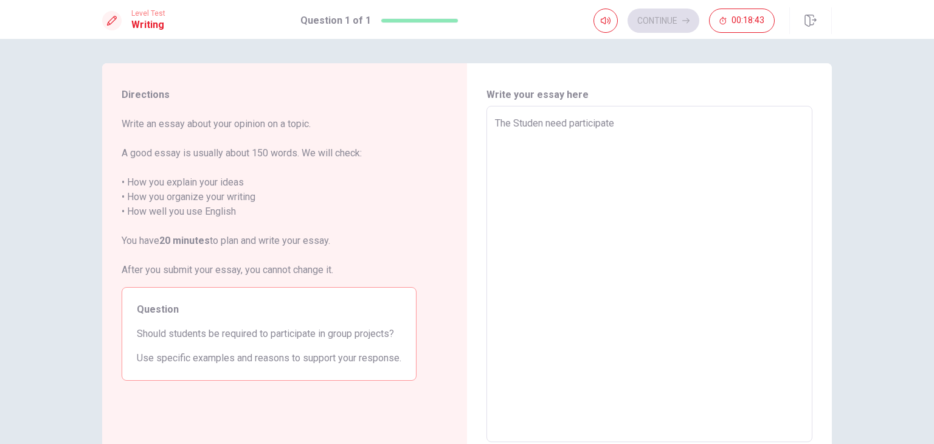
type textarea "x"
type textarea "The Studen need participate i"
type textarea "x"
type textarea "The Studen need participate in"
type textarea "x"
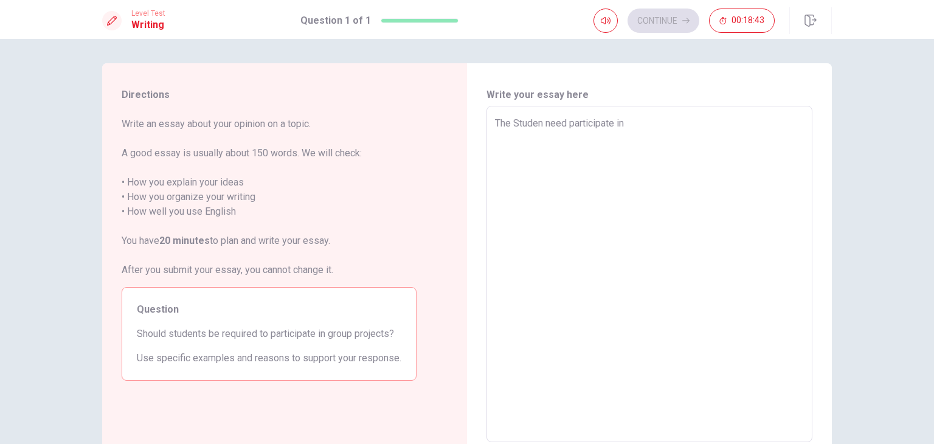
type textarea "The Studen need participate in"
type textarea "x"
type textarea "The Studen need participate in G"
type textarea "x"
type textarea "The Studen need participate in Gr"
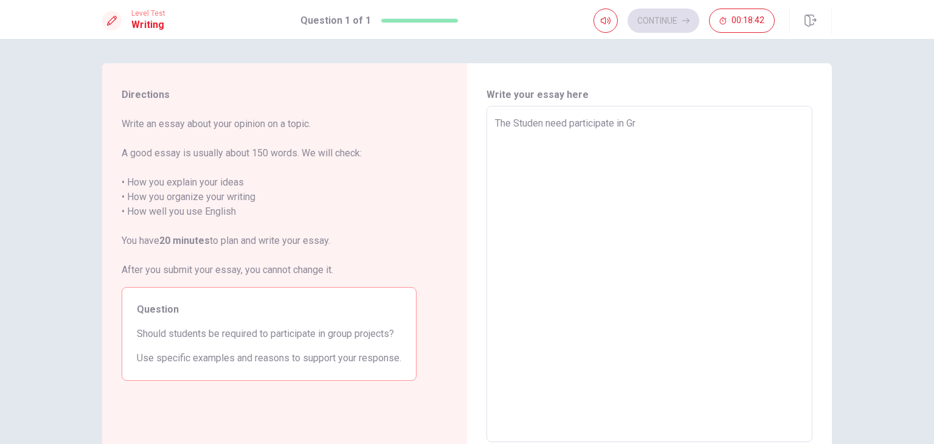
type textarea "x"
type textarea "The Studen need participate in Gro"
type textarea "x"
type textarea "The Studen need participate in Grou"
type textarea "x"
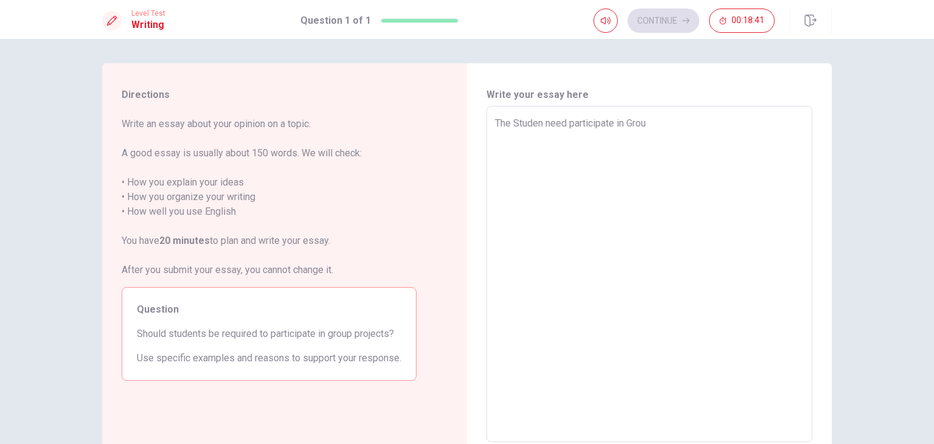
type textarea "The Studen need participate in Group"
type textarea "x"
type textarea "The Studen need participate in Group"
type textarea "x"
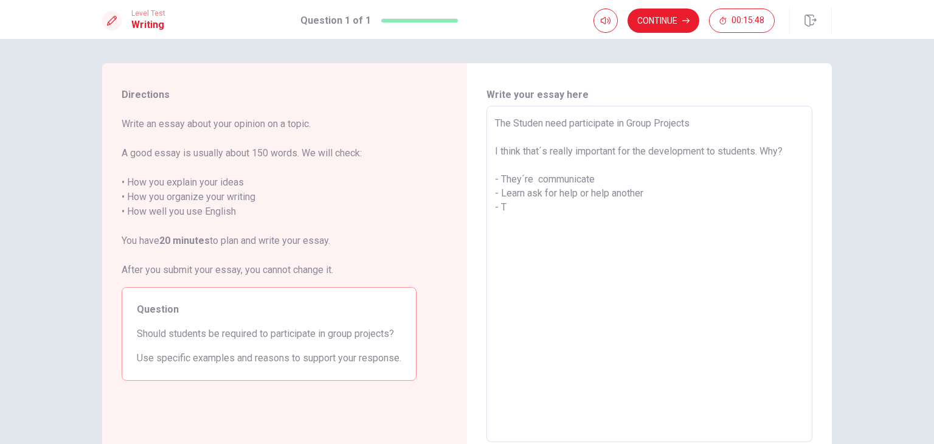
click at [725, 88] on h6 "Write your essay here" at bounding box center [650, 95] width 326 height 15
click at [518, 210] on textarea "The Studen need participate in Group Projects I think that´s really important f…" at bounding box center [649, 274] width 309 height 316
click at [712, 282] on textarea "The Studen need participate in Group Projects I think that´s really important f…" at bounding box center [649, 274] width 309 height 316
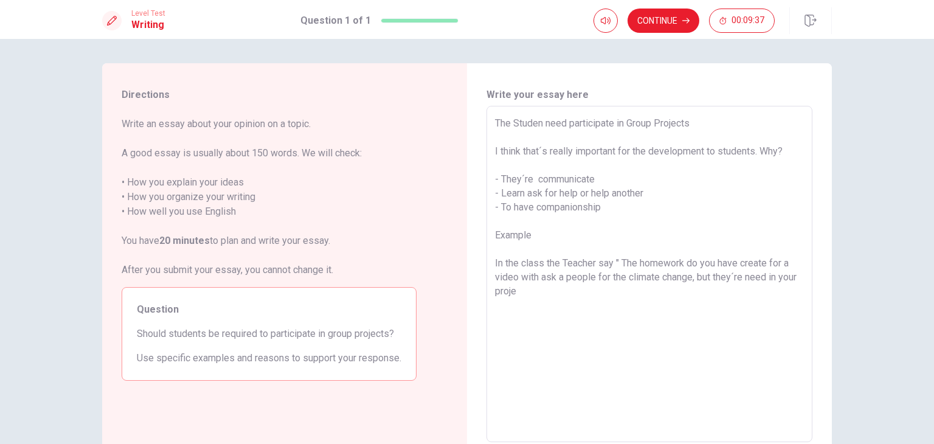
click at [673, 293] on textarea "The Studen need participate in Group Projects I think that´s really important f…" at bounding box center [649, 274] width 309 height 316
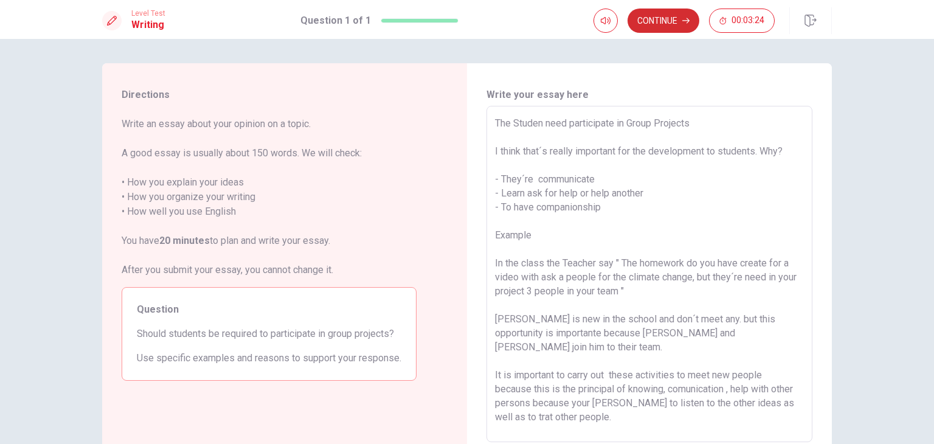
click at [662, 20] on button "Continue" at bounding box center [664, 21] width 72 height 24
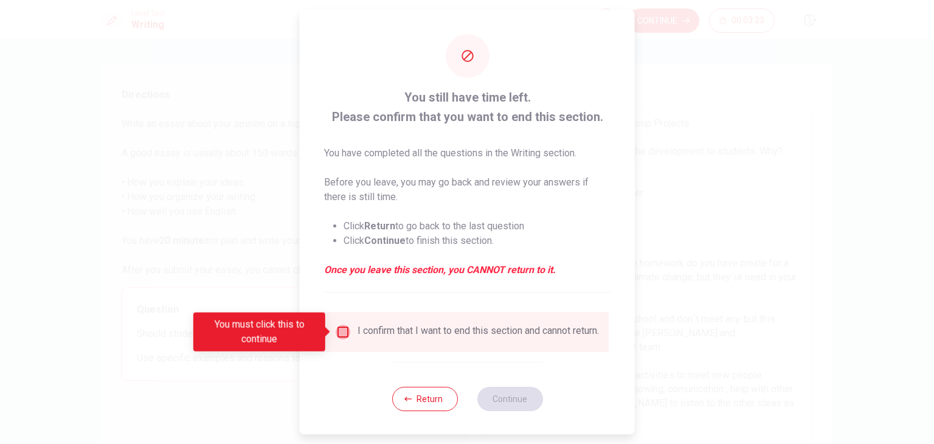
click at [344, 335] on input "You must click this to continue" at bounding box center [343, 332] width 15 height 15
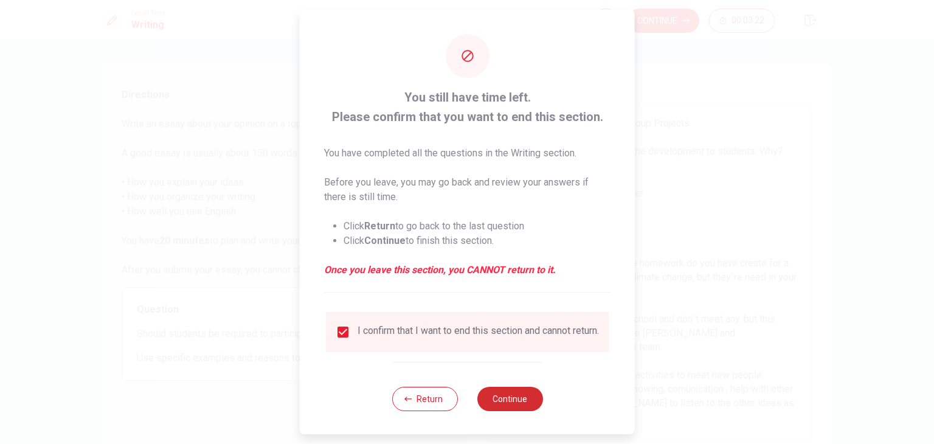
click at [523, 409] on button "Continue" at bounding box center [510, 399] width 66 height 24
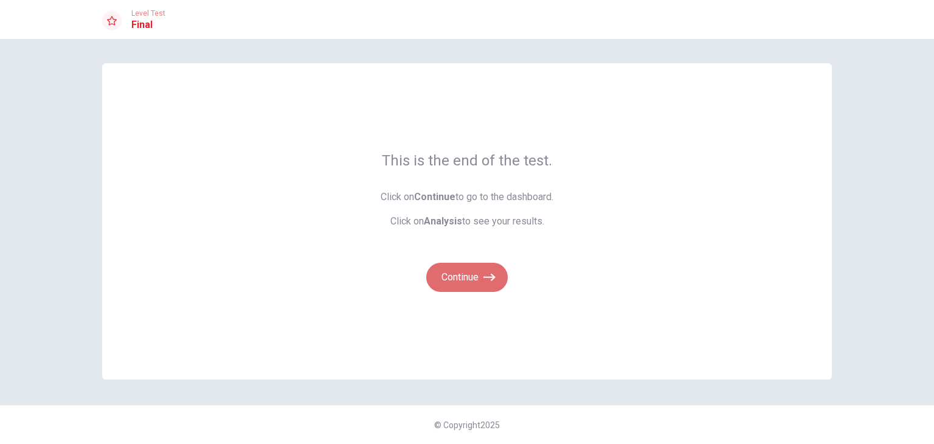
click at [484, 277] on icon "button" at bounding box center [490, 277] width 12 height 12
